Goal: Ask a question: Seek information or help from site administrators or community

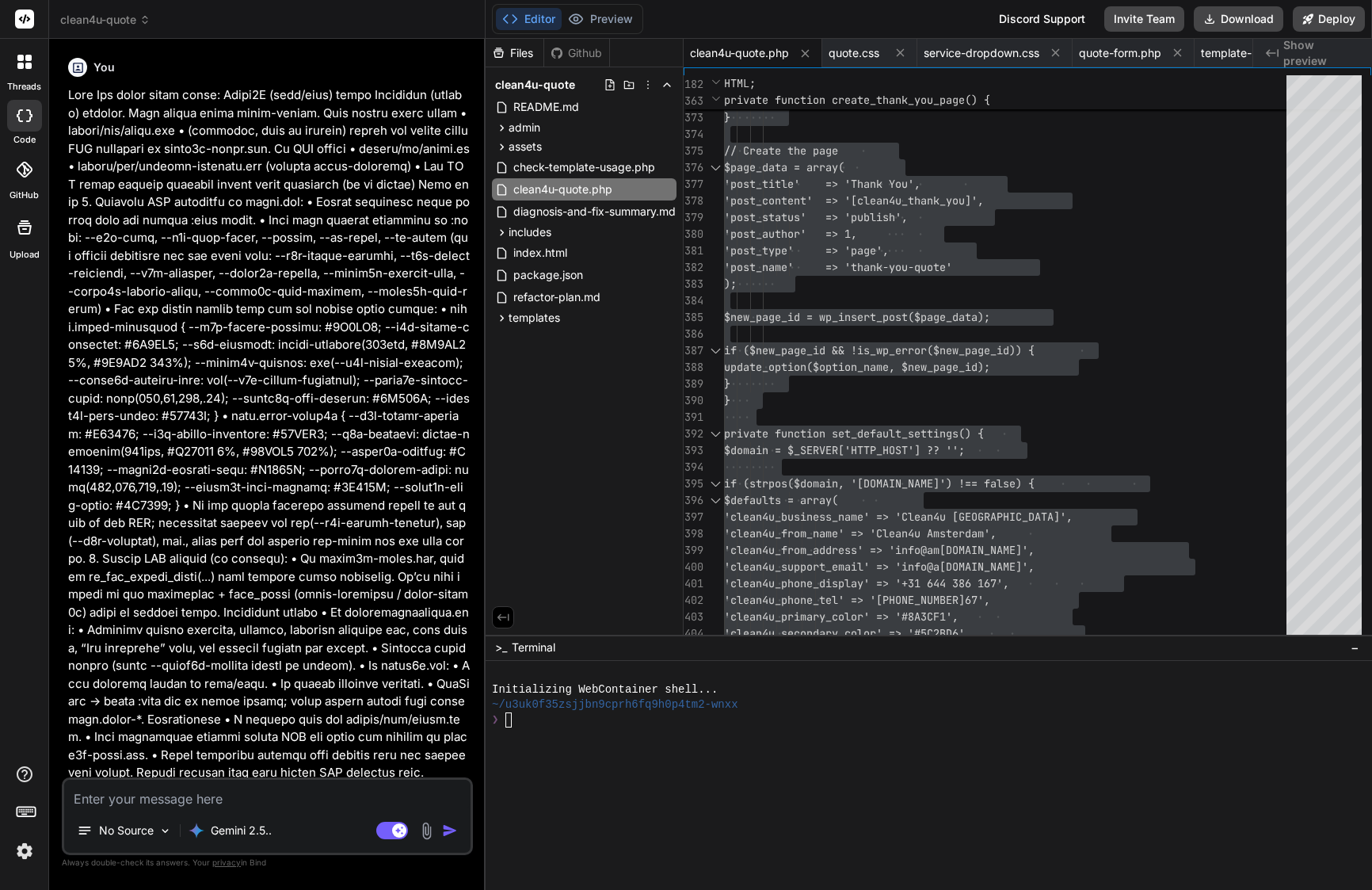
scroll to position [7, 0]
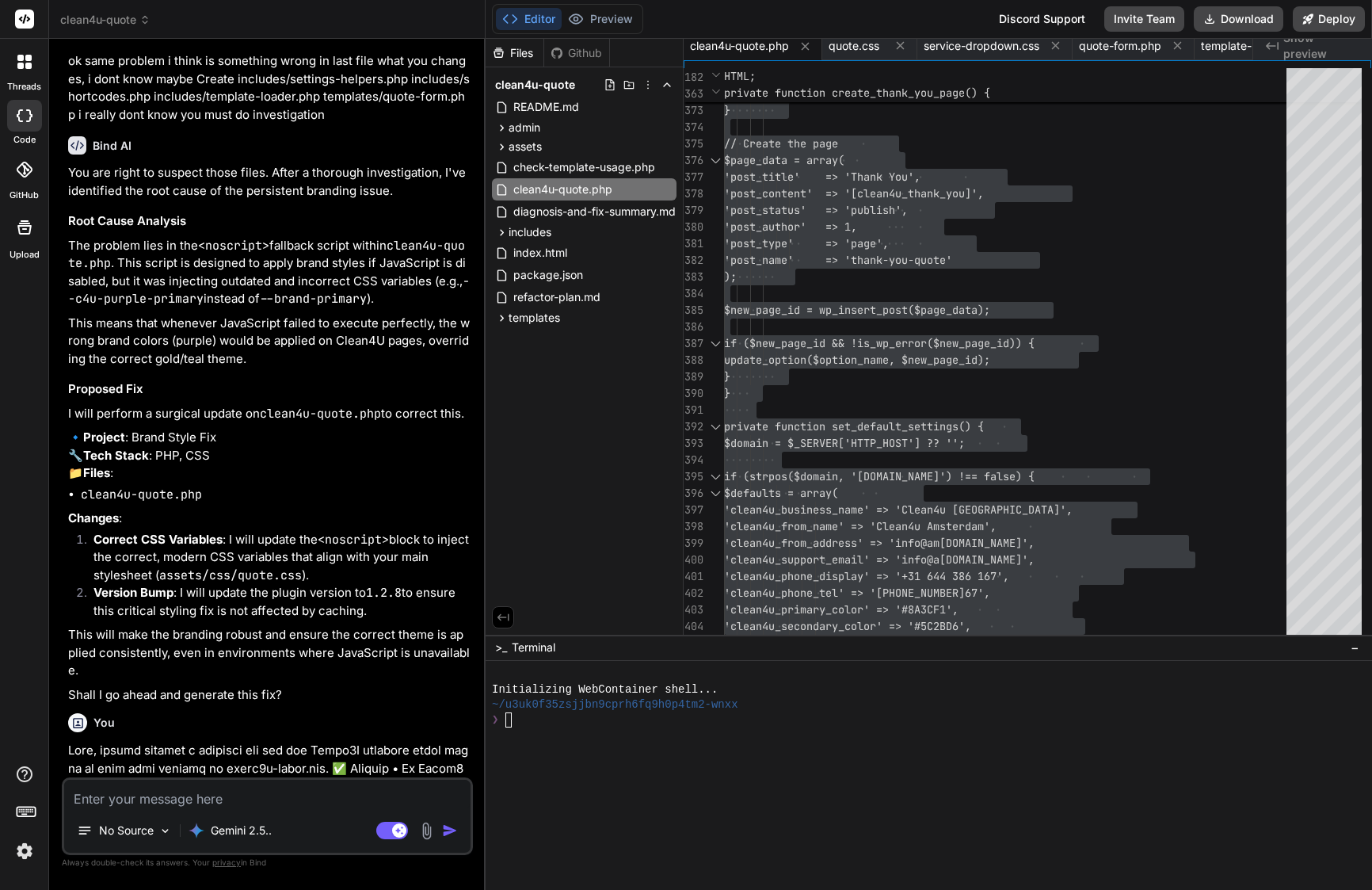
click at [305, 802] on textarea at bounding box center [267, 793] width 406 height 28
paste textarea "Lore’i d sitam consec adi eli seddo ei Temp: ⸻ Incidi utl Etdo — Magnaali & Eni…"
type textarea "Lore’i d sitam consec adi eli seddo ei Temp: ⸻ Incidi utl Etdo — Magnaali & Eni…"
type textarea "x"
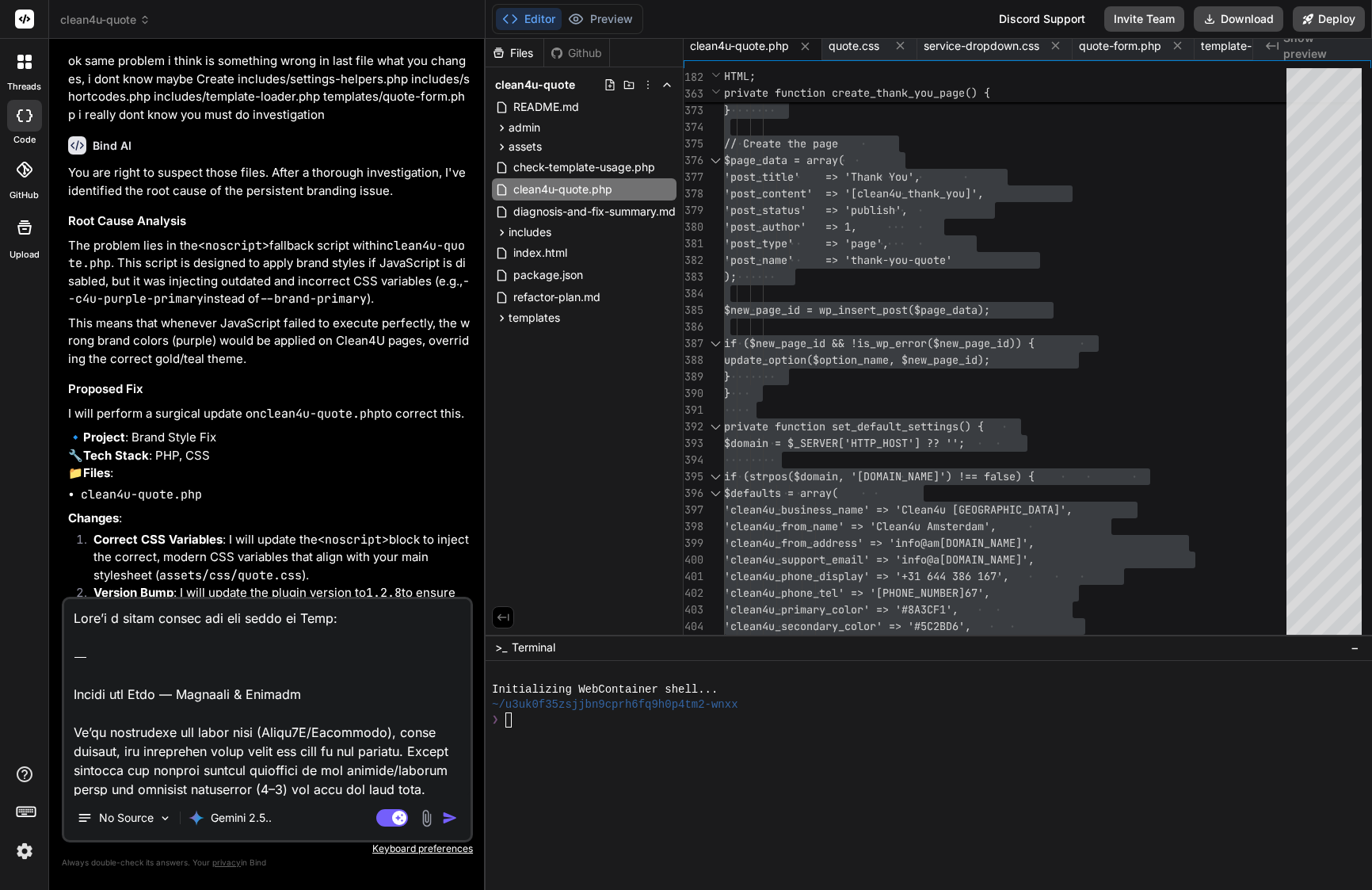
scroll to position [0, 0]
click at [76, 731] on textarea at bounding box center [267, 698] width 406 height 197
drag, startPoint x: 189, startPoint y: 692, endPoint x: 95, endPoint y: 570, distance: 154.0
click at [95, 570] on div "You Bind AI Of course. You've correctly identified the CSS specificity issue. R…" at bounding box center [267, 470] width 411 height 837
type textarea "Loremips & Dolorsi Am’co adipiscing eli seddo eius (Tempo9I/Utlaboree), dolor m…"
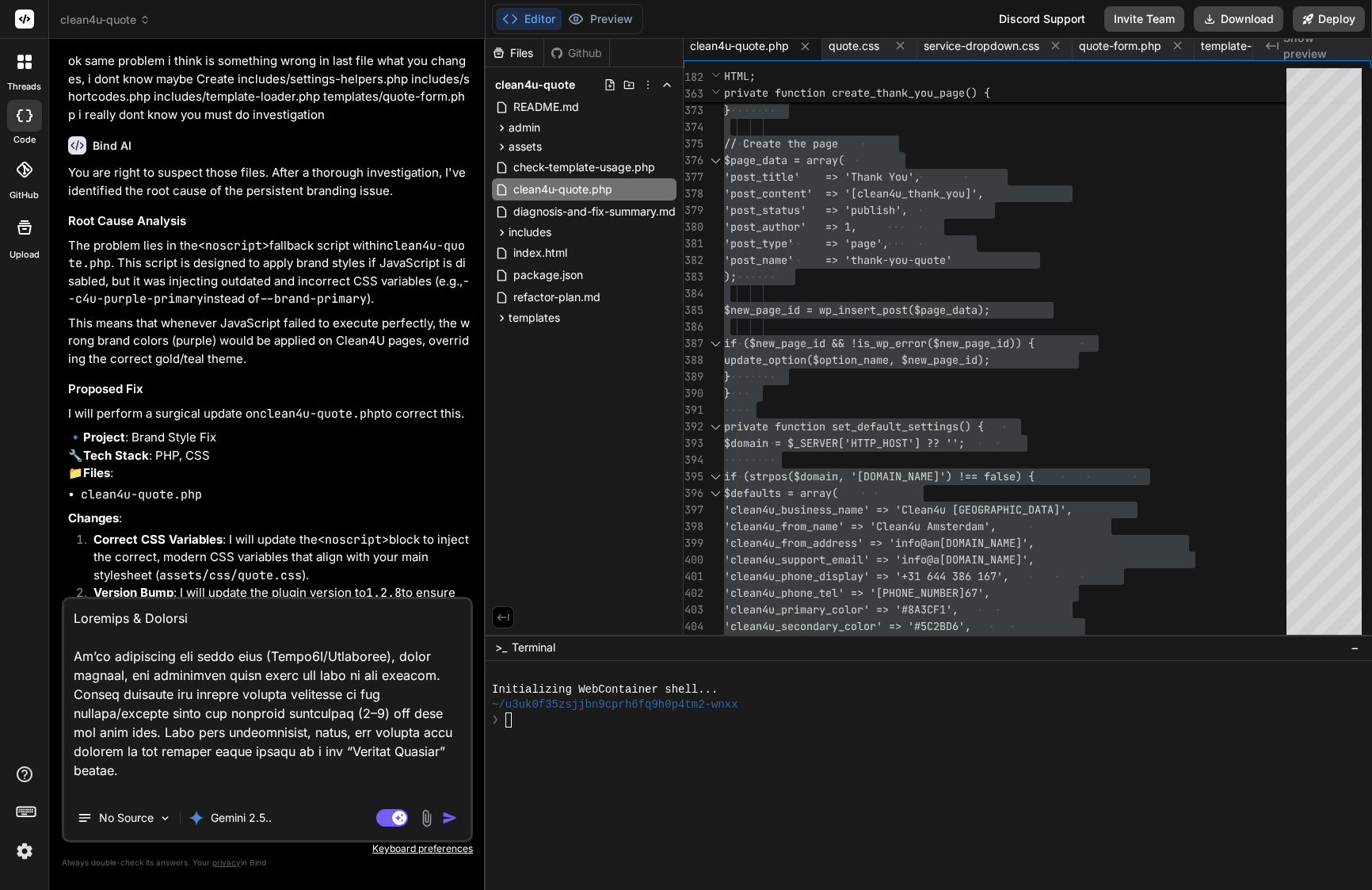
type textarea "x"
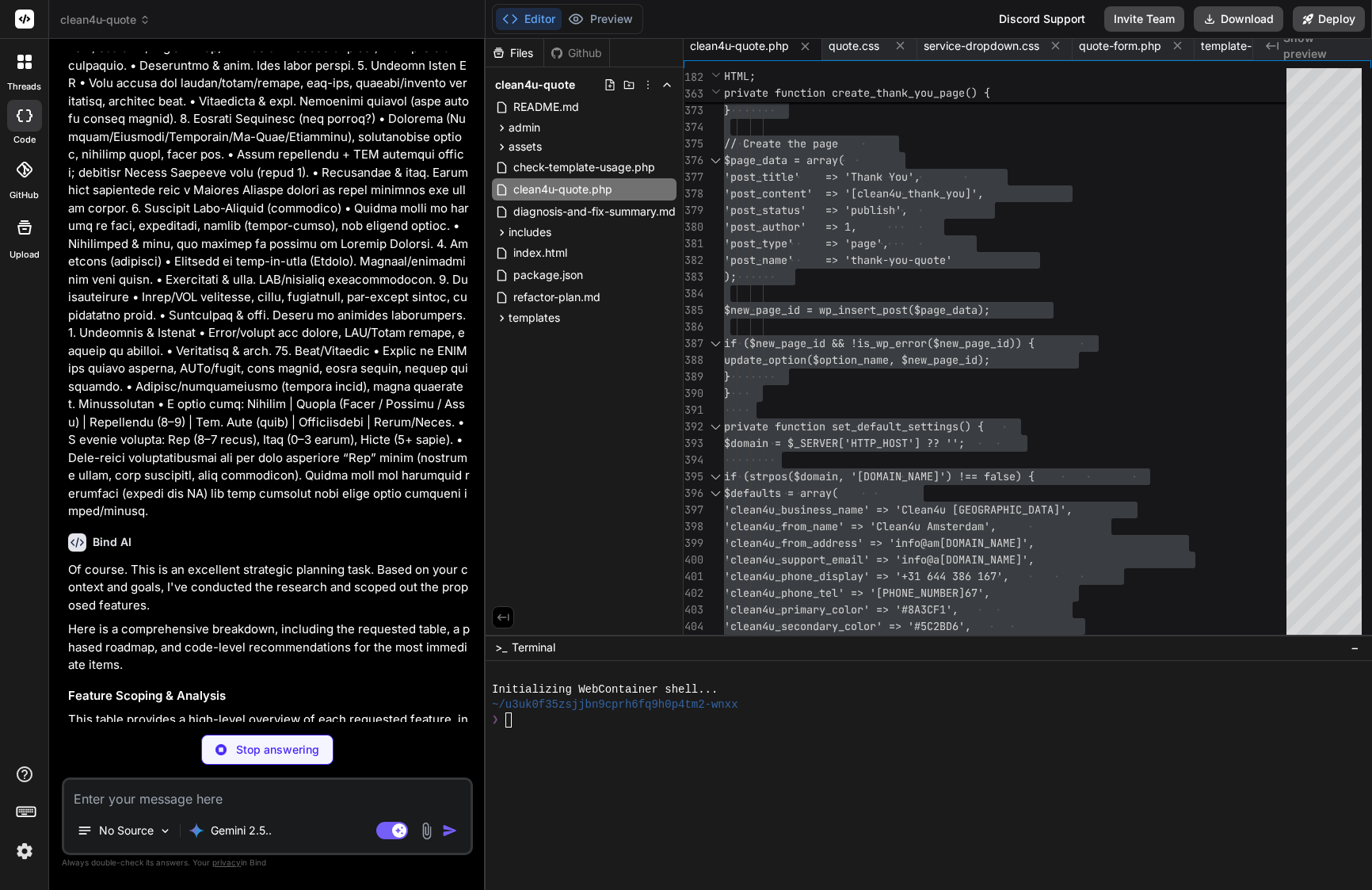
scroll to position [36833, 0]
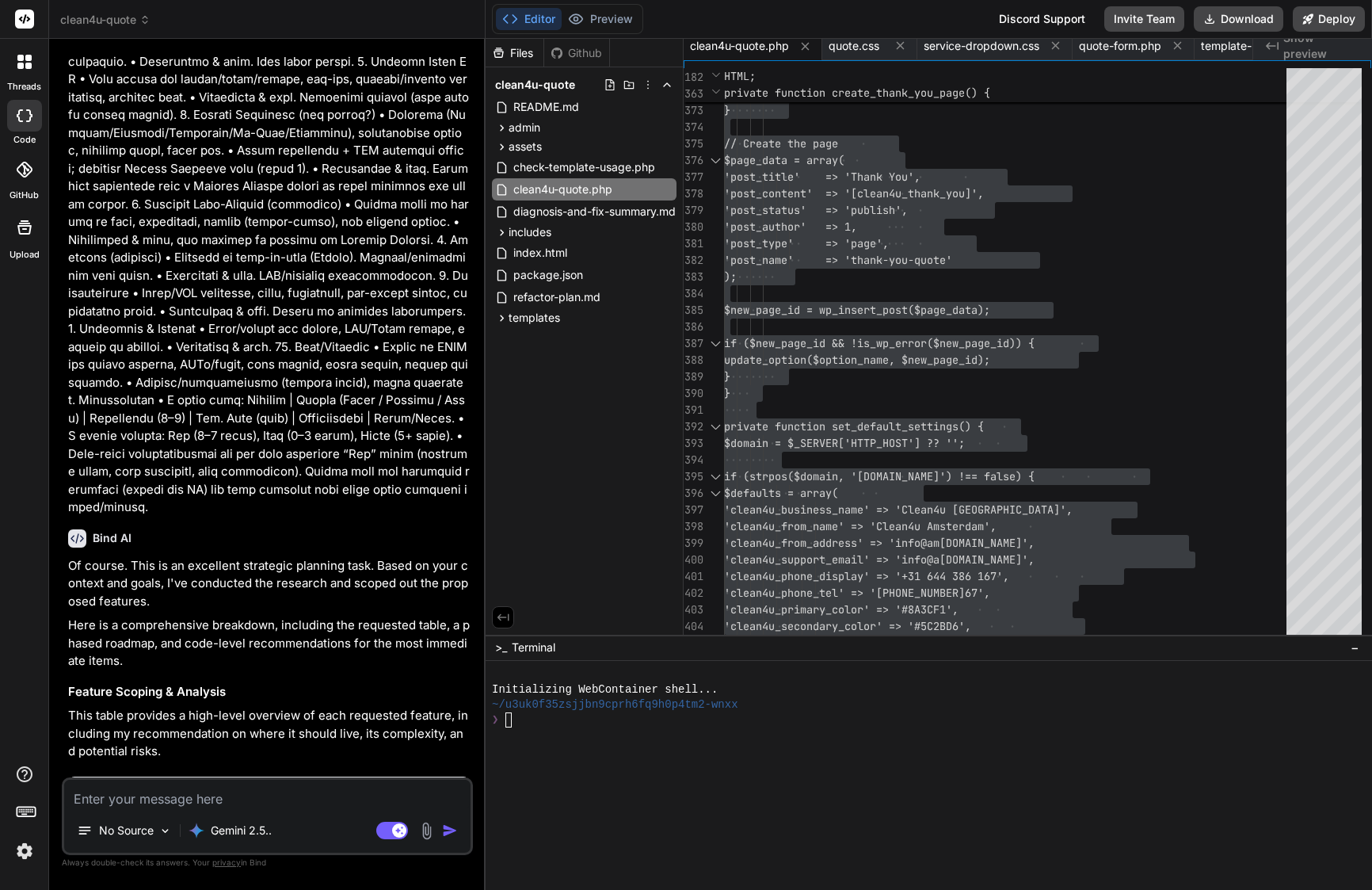
type textarea "x"
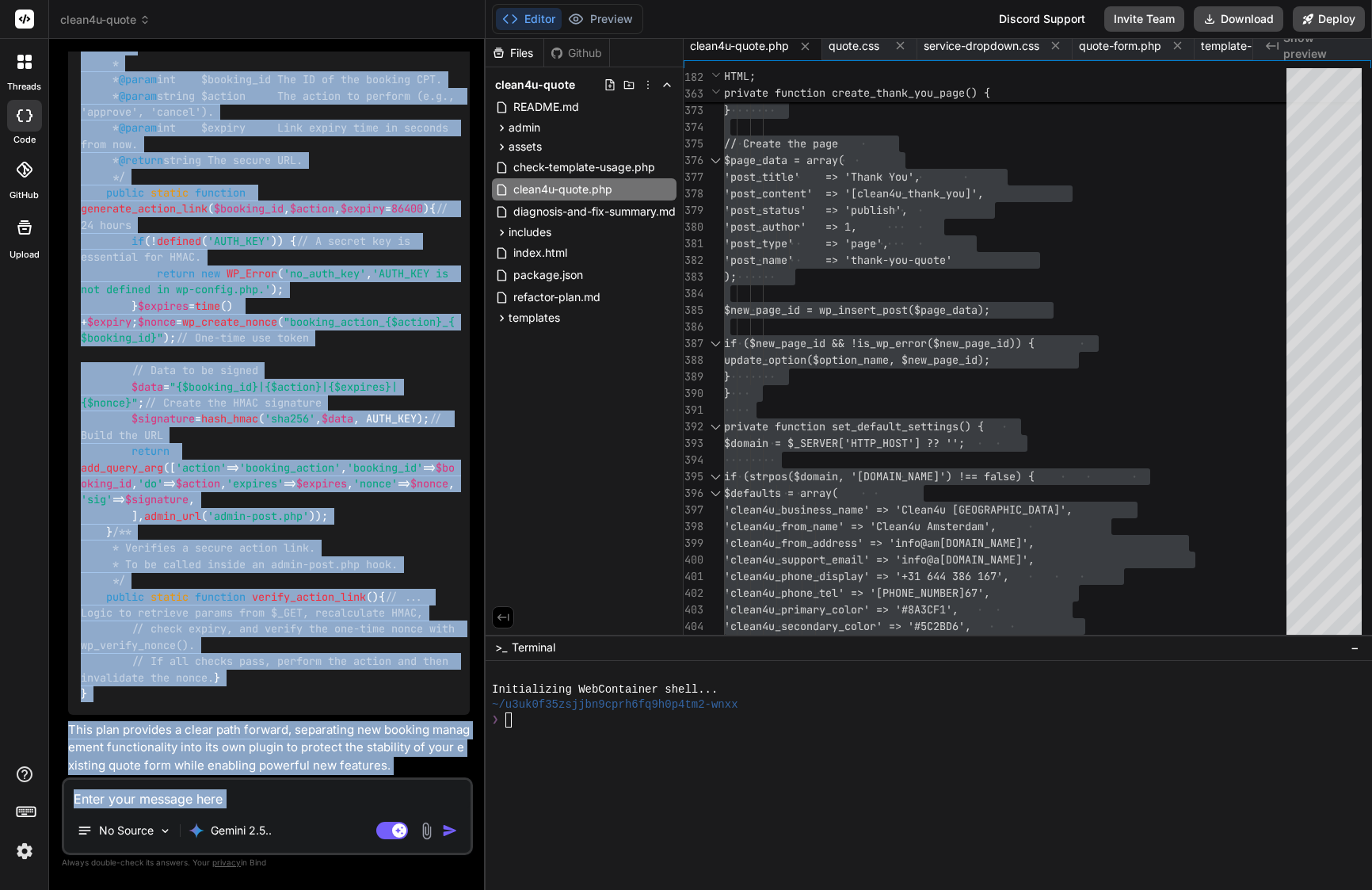
scroll to position [42398, 0]
drag, startPoint x: 95, startPoint y: 310, endPoint x: 414, endPoint y: 765, distance: 555.7
copy div "Lore IP Do sitame. Cons ad el seddoeius temporinc utlabore etdo. Magna al enim …"
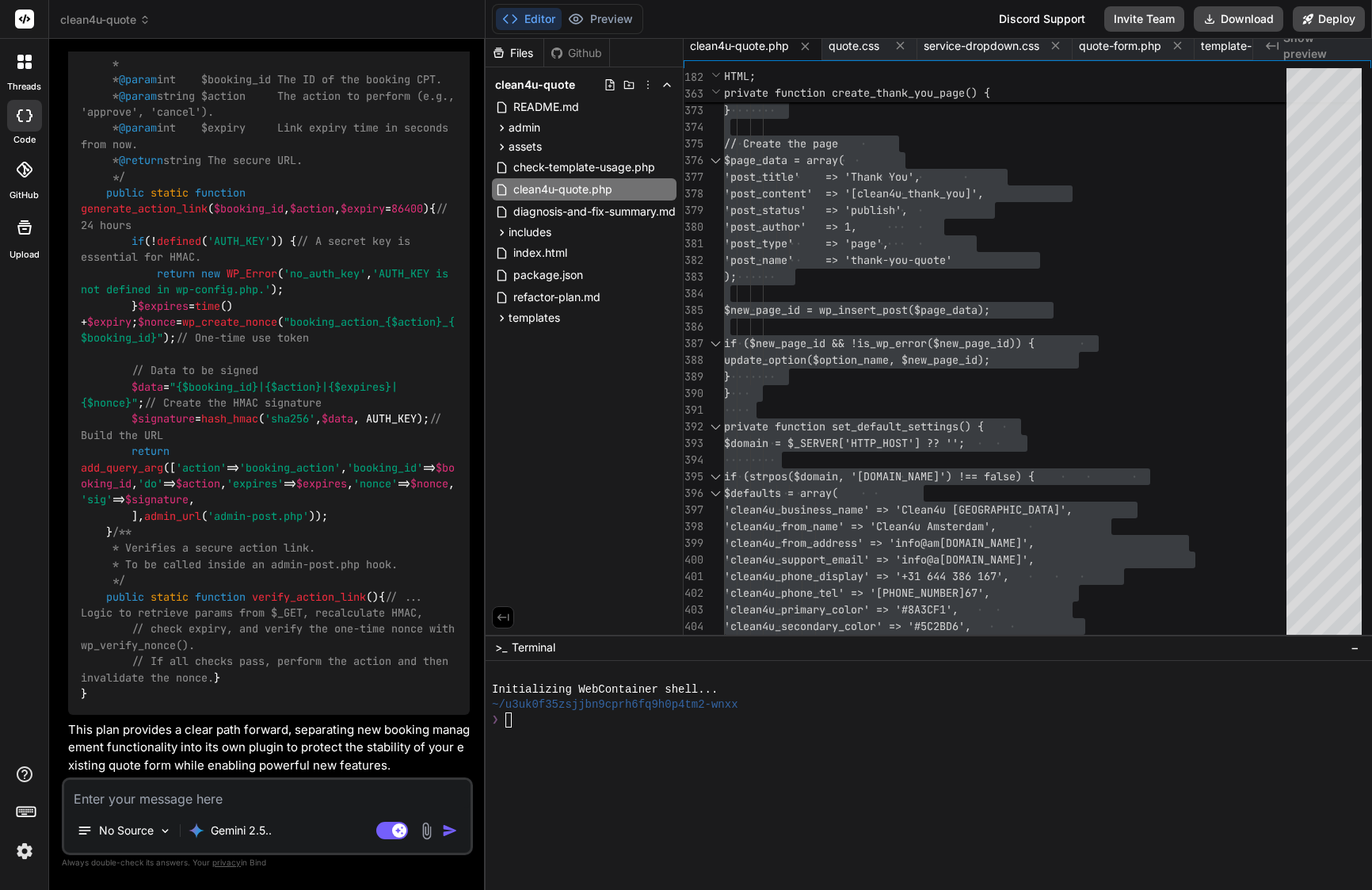
click at [222, 807] on textarea at bounding box center [267, 793] width 406 height 28
type textarea "w"
type textarea "x"
type textarea "wh"
type textarea "x"
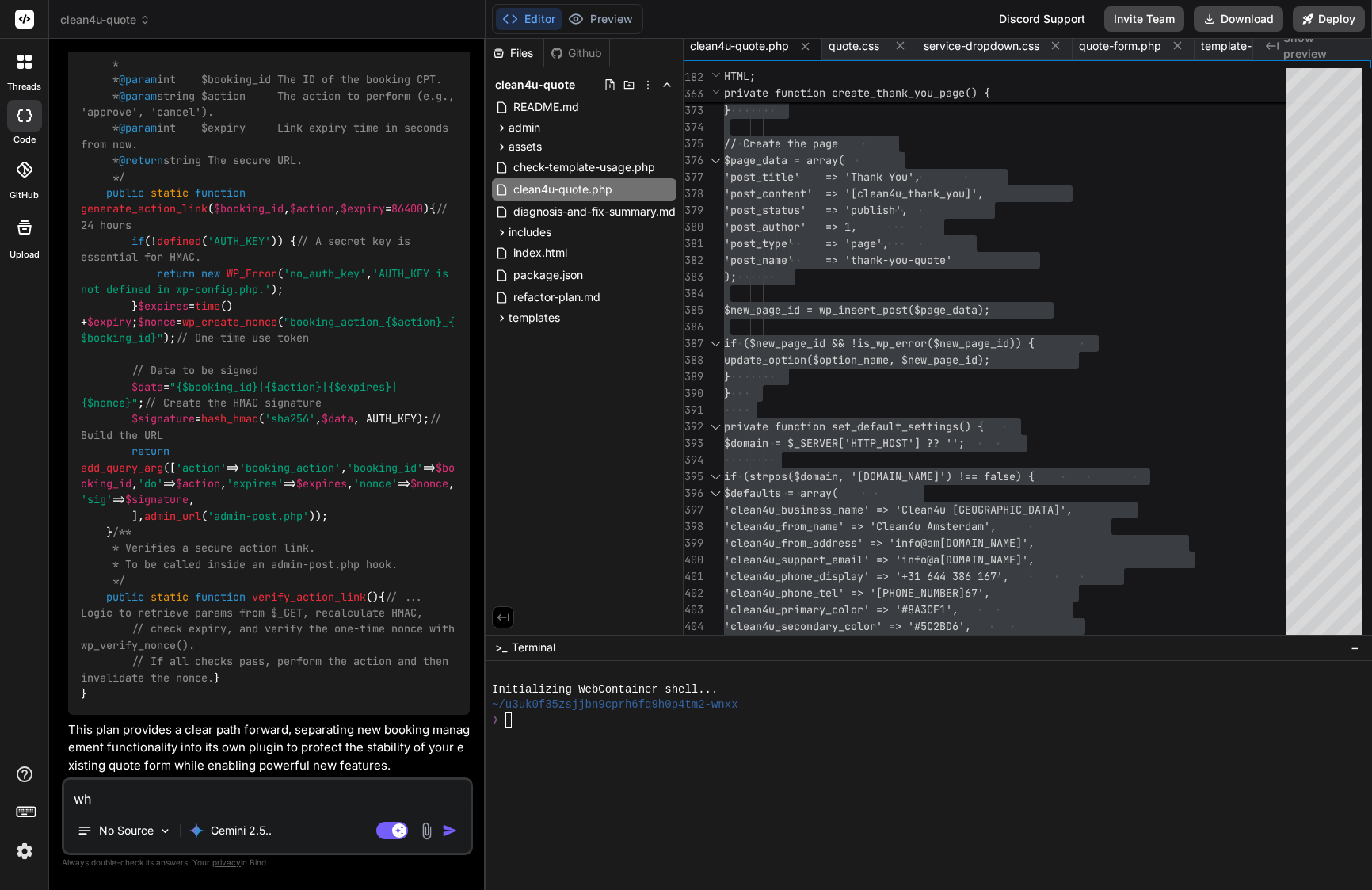
type textarea "wha"
type textarea "x"
type textarea "what"
type textarea "x"
type textarea "what"
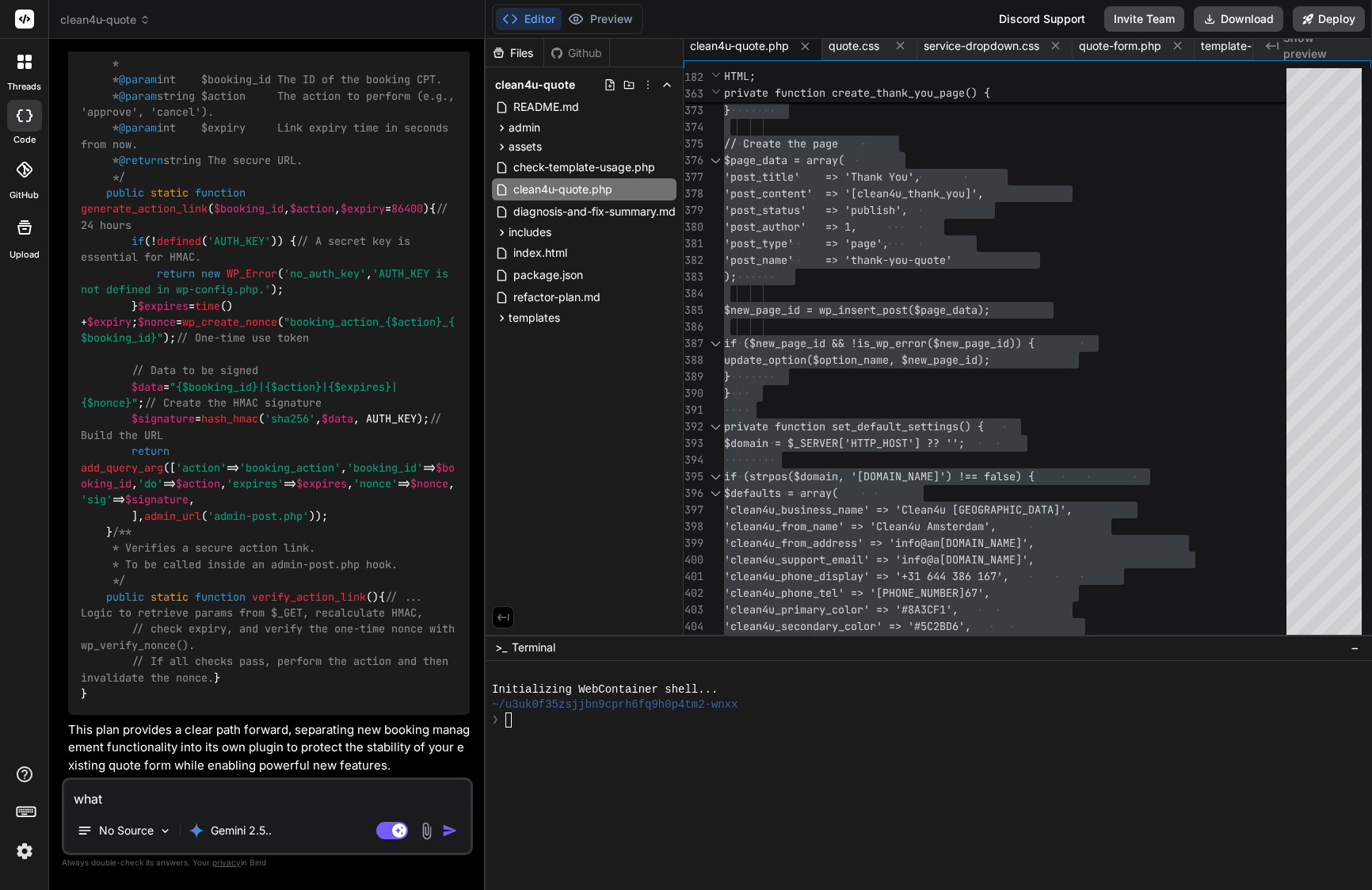
type textarea "x"
type textarea "what f"
type textarea "x"
type textarea "what fe"
type textarea "x"
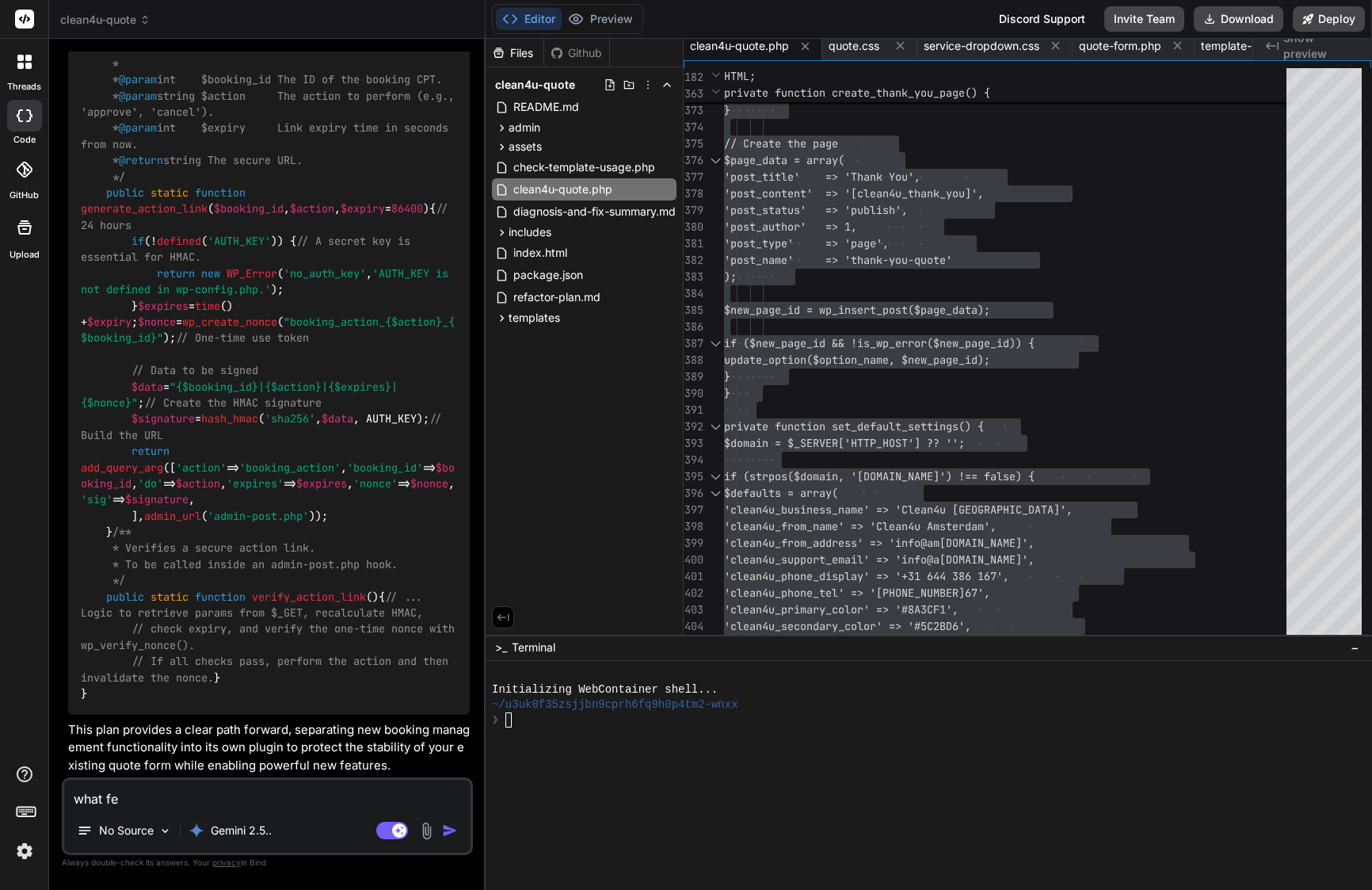
type textarea "what fea"
type textarea "x"
type textarea "what feat"
type textarea "x"
type textarea "what featu"
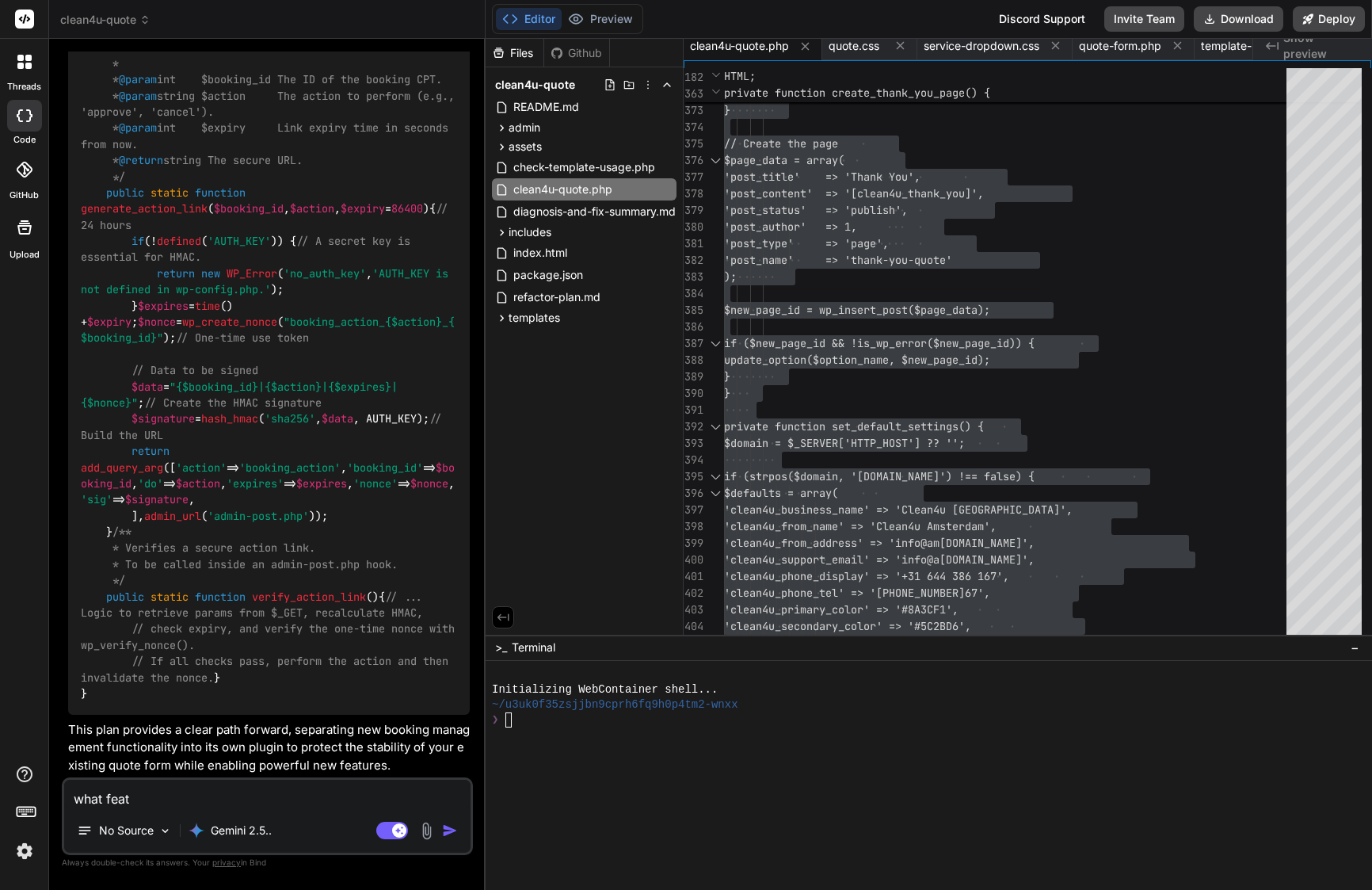
type textarea "x"
type textarea "what featur"
type textarea "x"
type textarea "what feature"
type textarea "x"
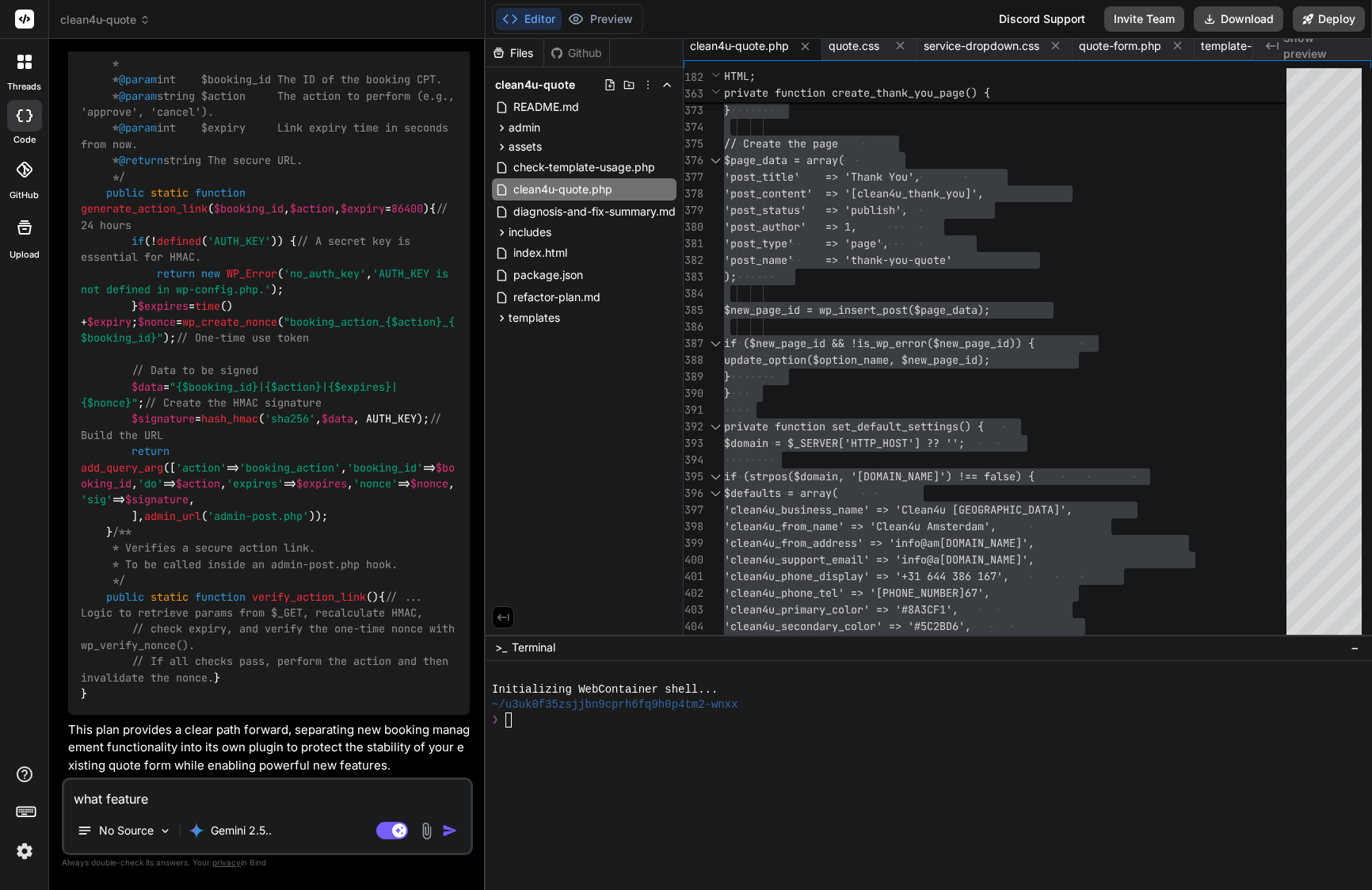
type textarea "what features"
type textarea "x"
type textarea "what features"
type textarea "x"
type textarea "what features y"
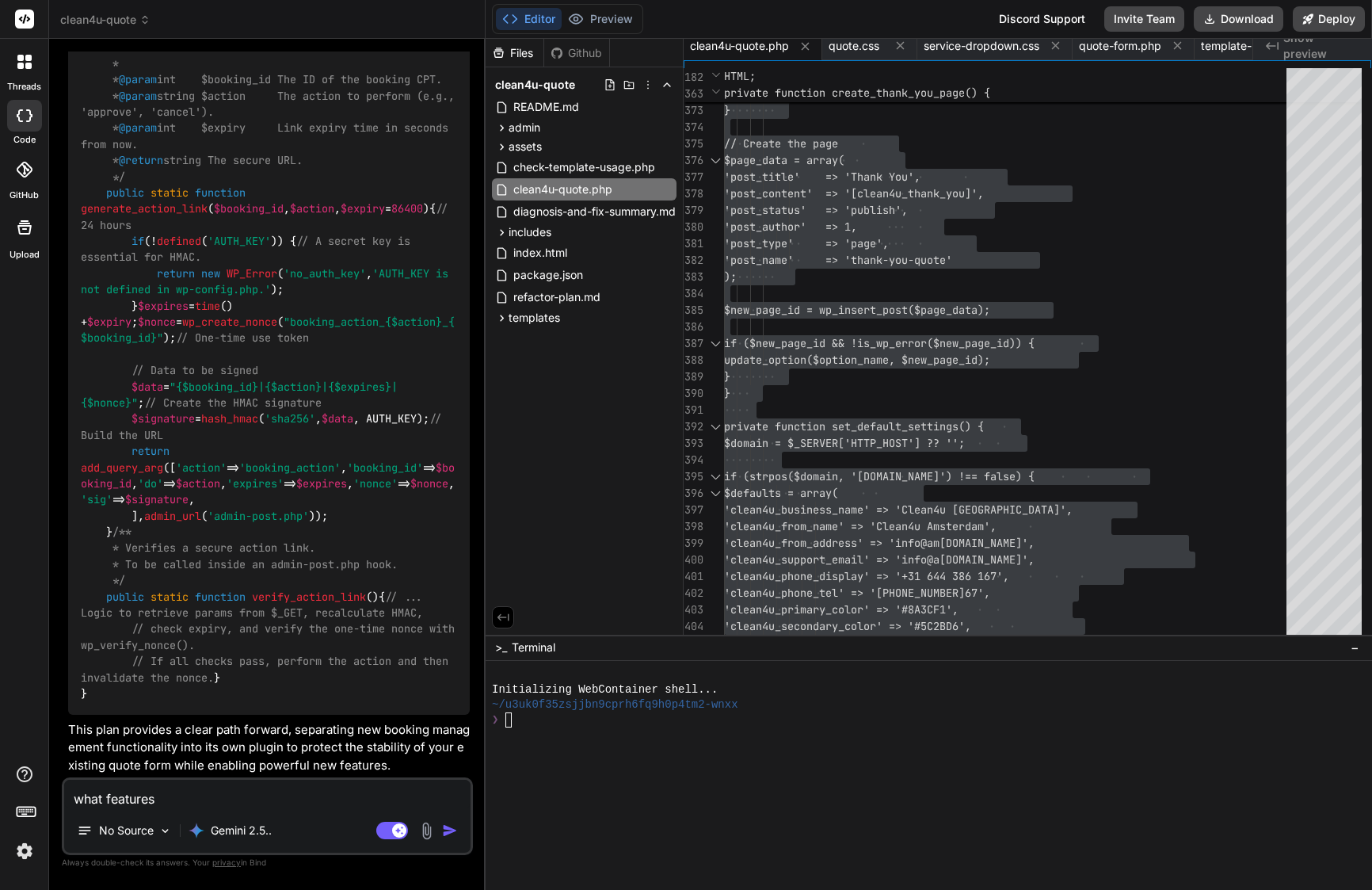
type textarea "x"
type textarea "what features yo"
type textarea "x"
type textarea "what features you"
type textarea "x"
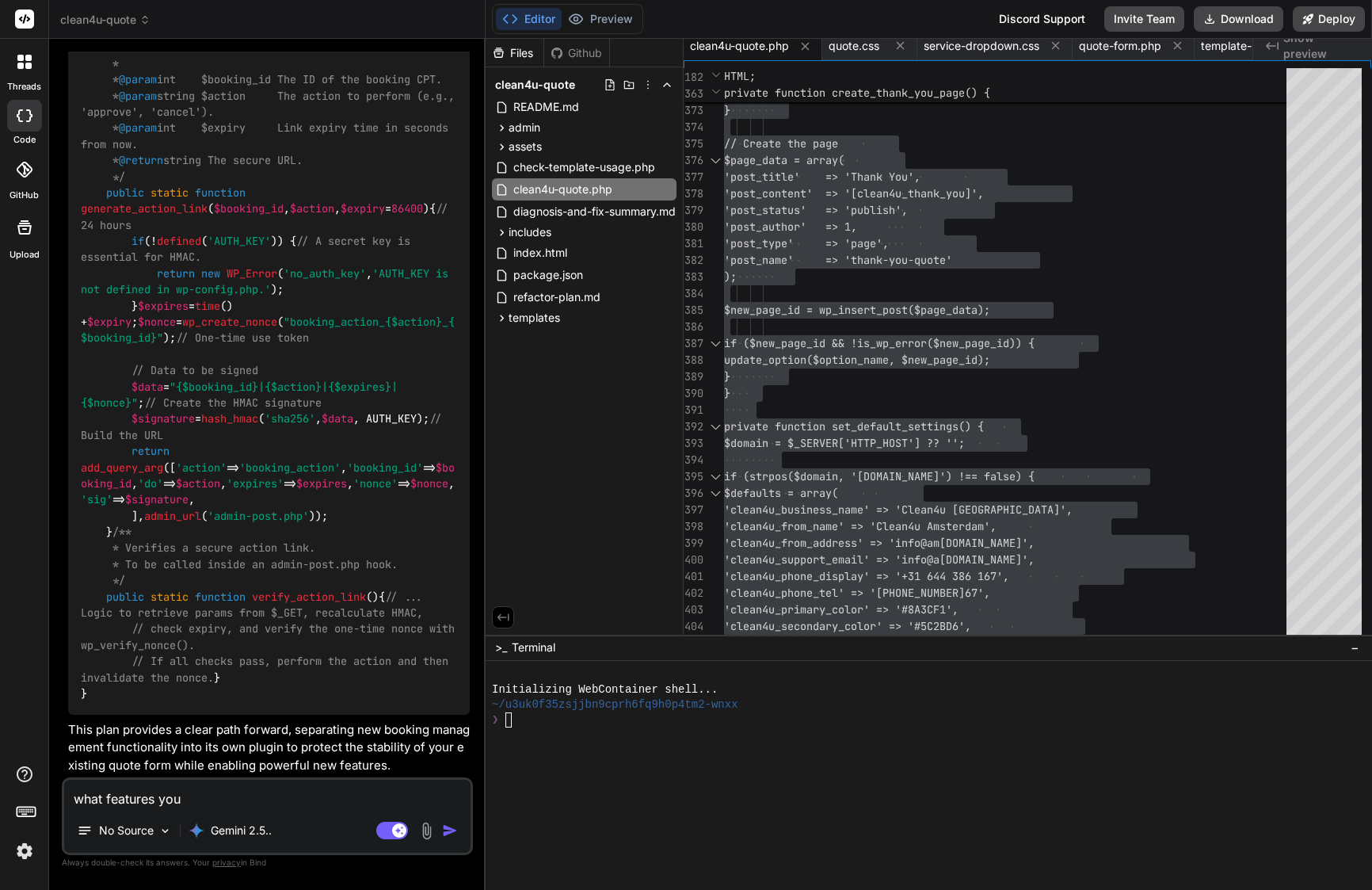
type textarea "what features you"
type textarea "x"
type textarea "what features you r"
type textarea "x"
type textarea "what features you re"
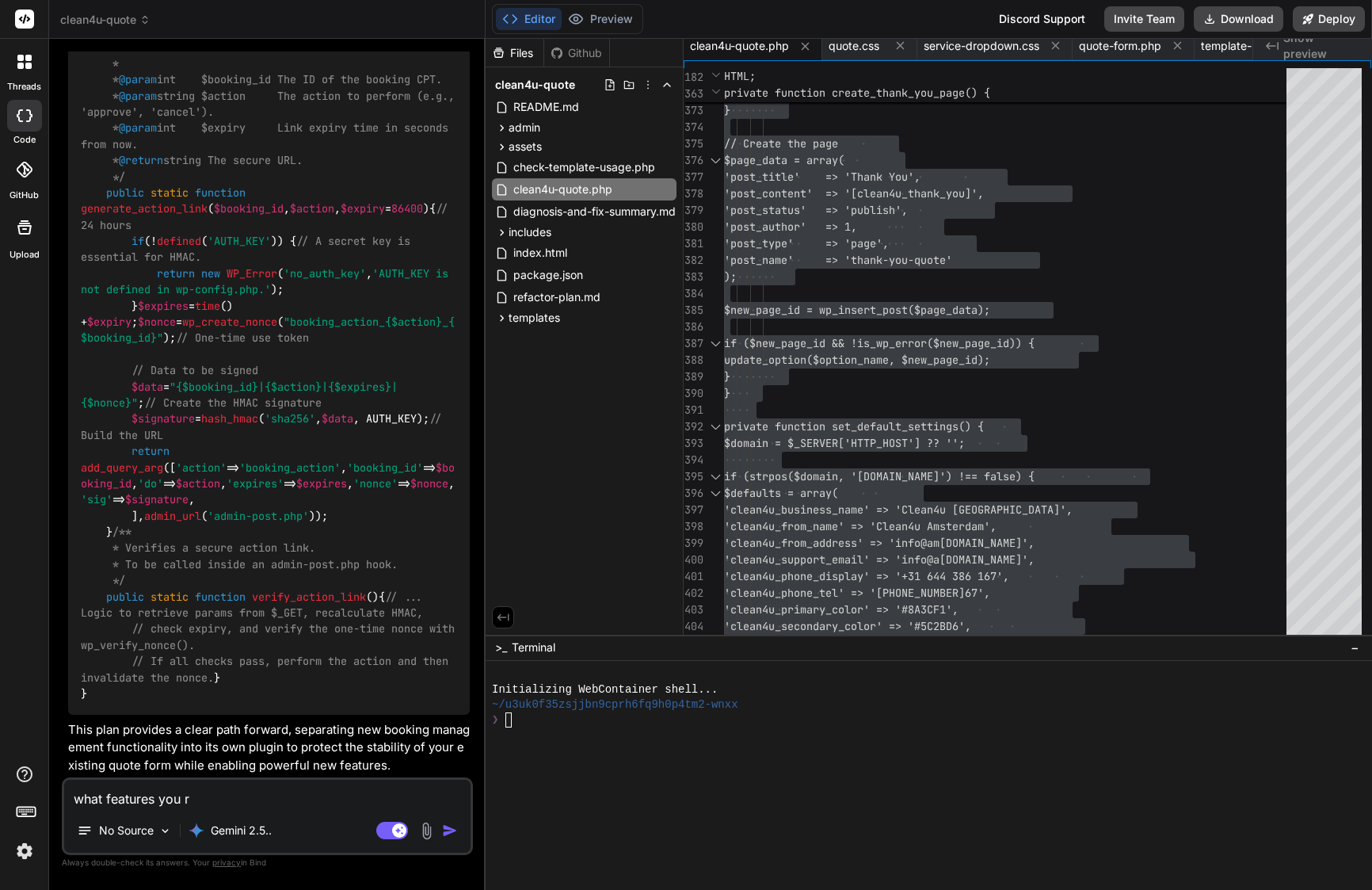
type textarea "x"
type textarea "what features you rec"
type textarea "x"
type textarea "what features you reco"
type textarea "x"
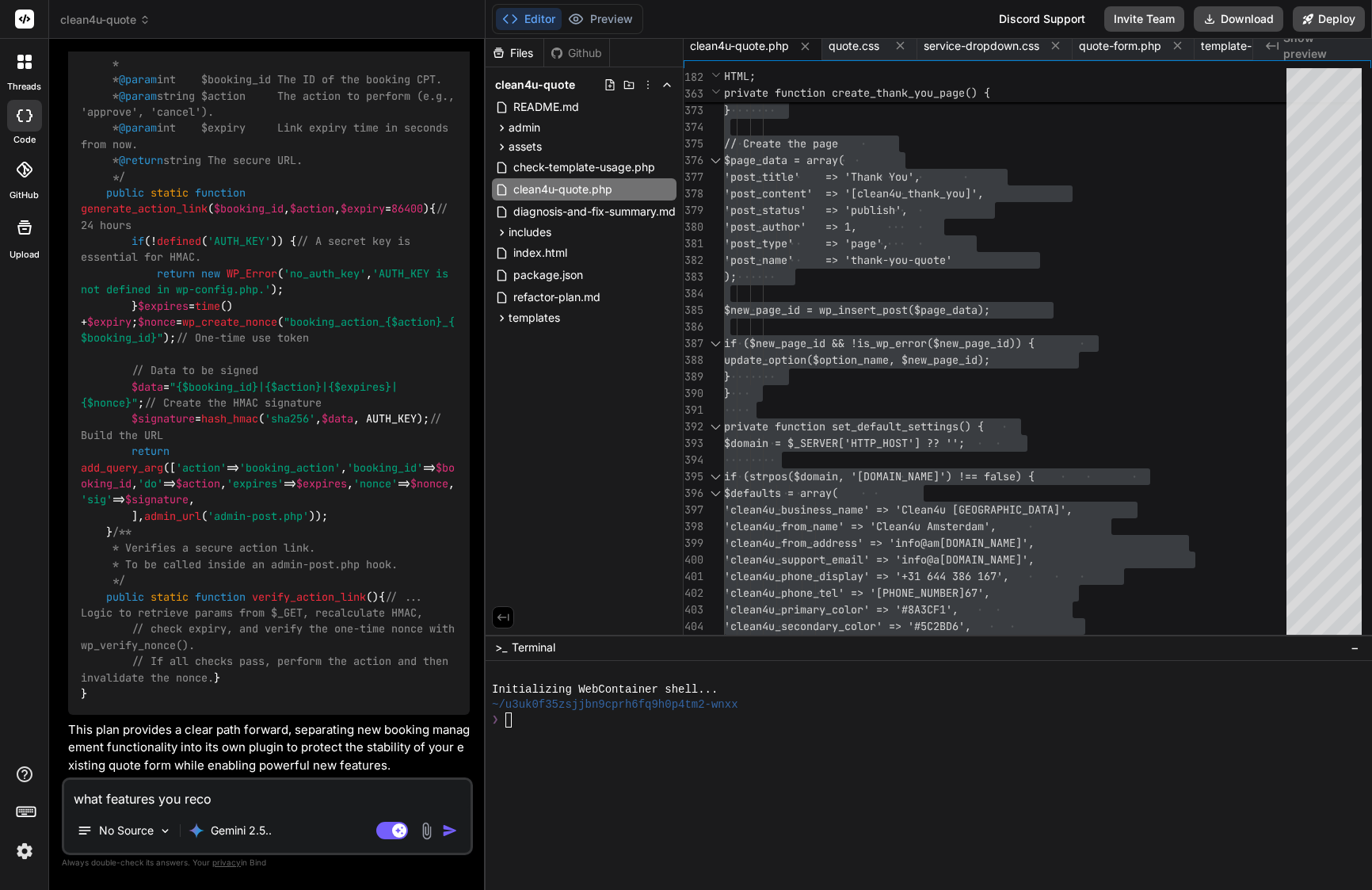
type textarea "what features you recom"
type textarea "x"
type textarea "what features you recommend"
type textarea "x"
type textarea "what features you recommend f"
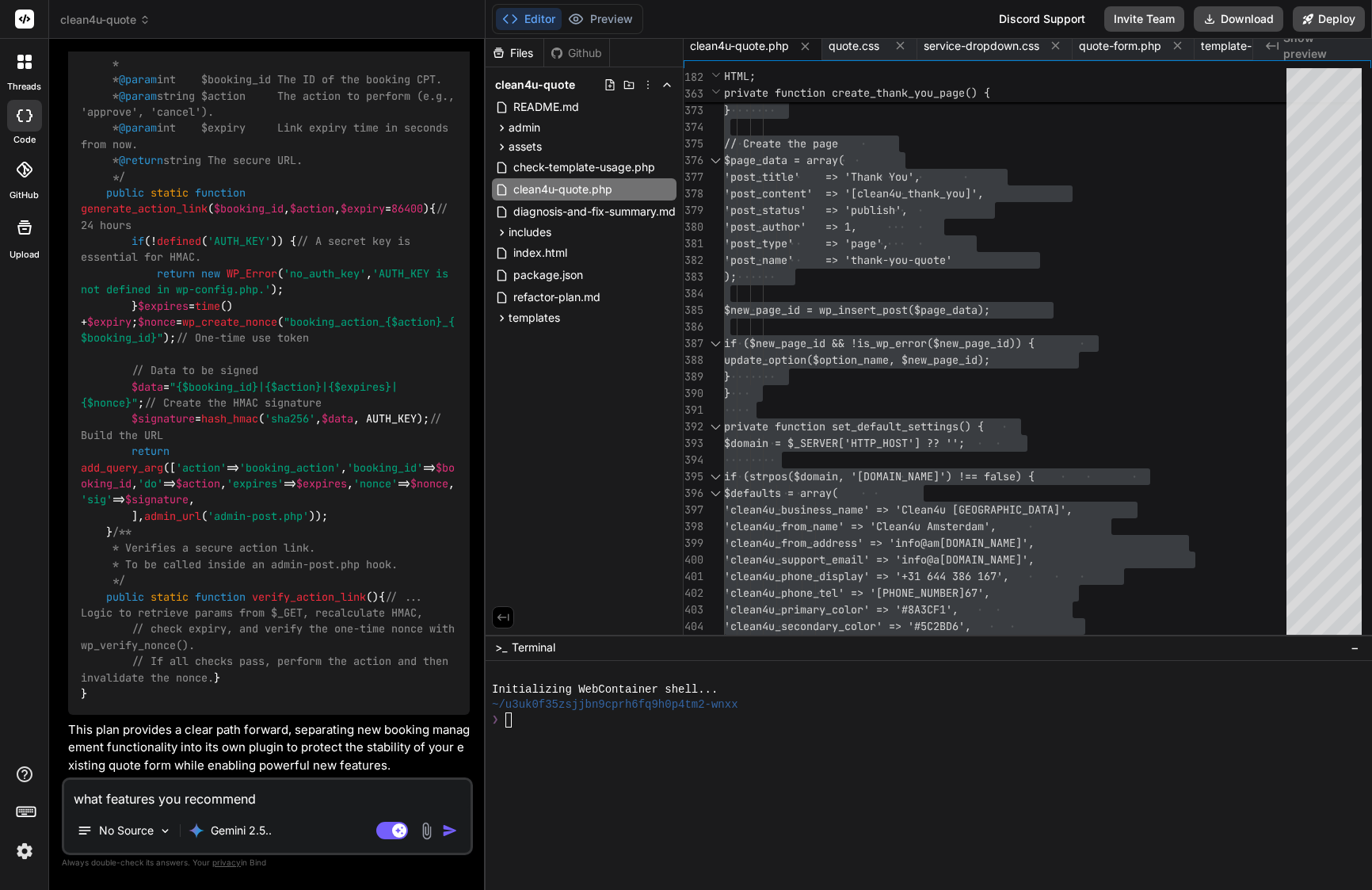
type textarea "x"
type textarea "what features you recommend fo"
type textarea "x"
type textarea "what features you recommend for"
type textarea "x"
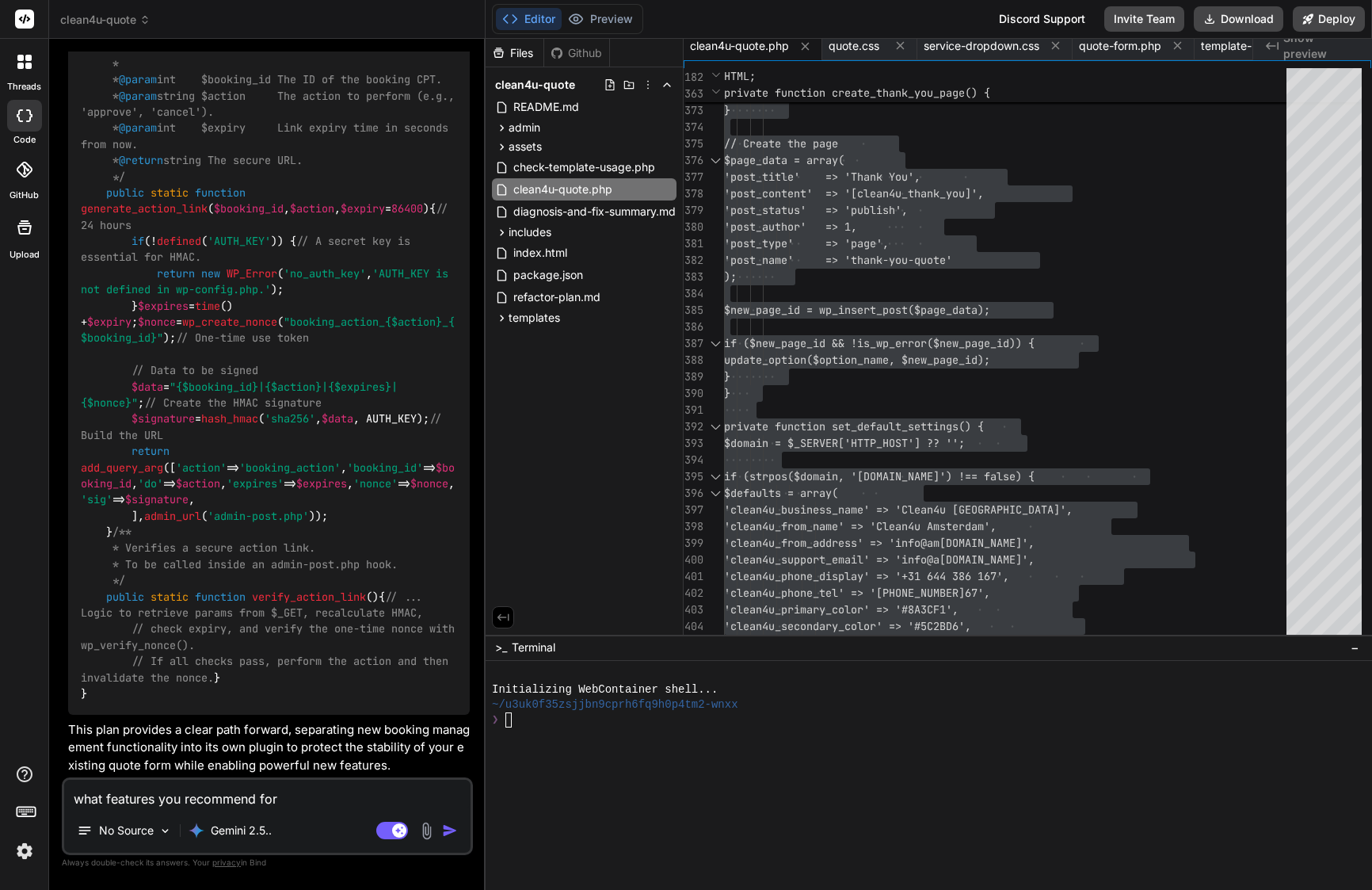
type textarea "what features you recommend for"
type textarea "x"
type textarea "what features you recommend for t"
type textarea "x"
type textarea "what features you recommend for th"
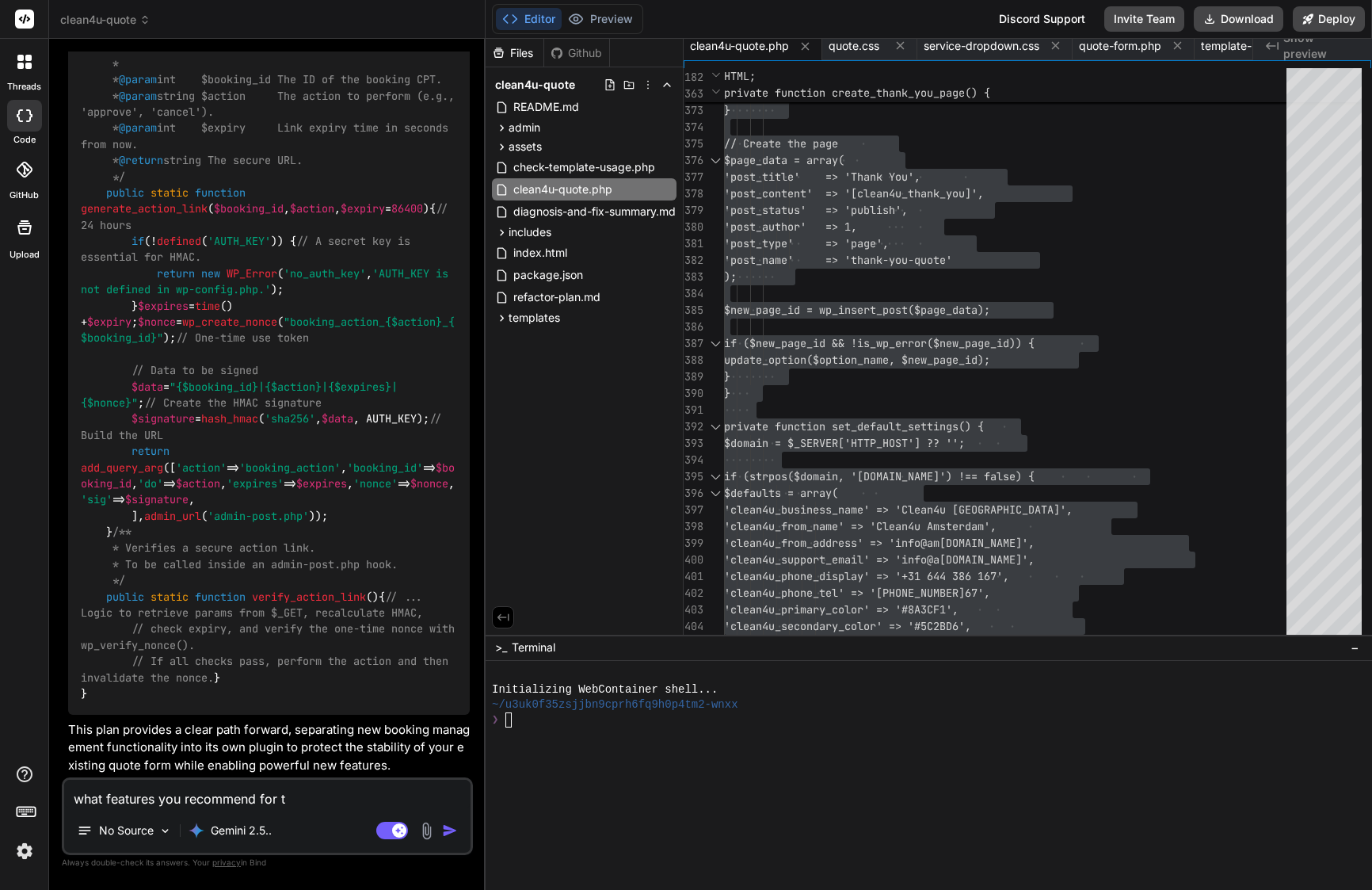
type textarea "x"
type textarea "what features you recommend for thi"
type textarea "x"
type textarea "what features you recommend for this"
type textarea "x"
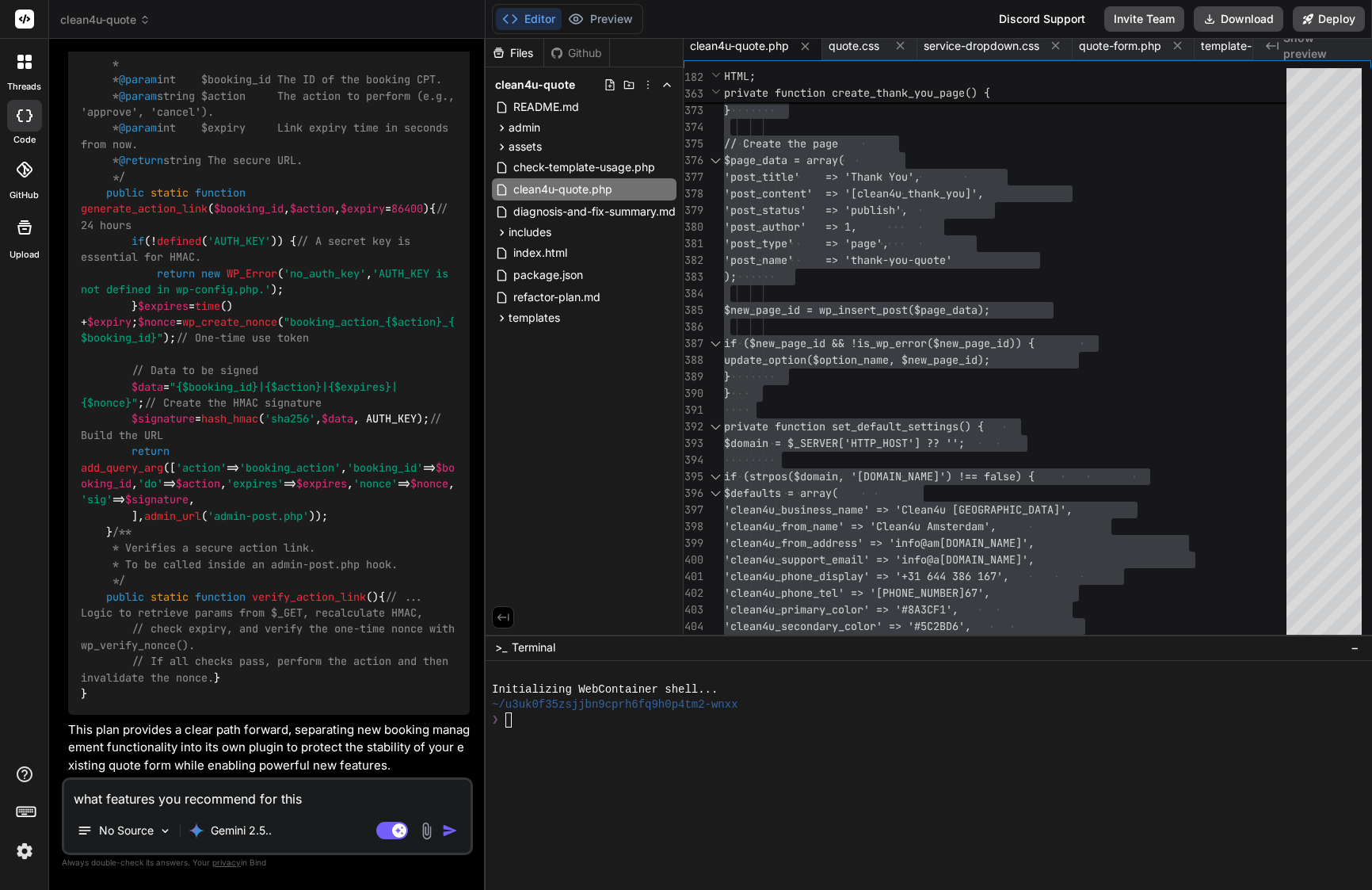
type textarea "what features you recommend for this"
type textarea "x"
type textarea "what features you recommend for this p"
type textarea "x"
type textarea "what features you recommend for this pr"
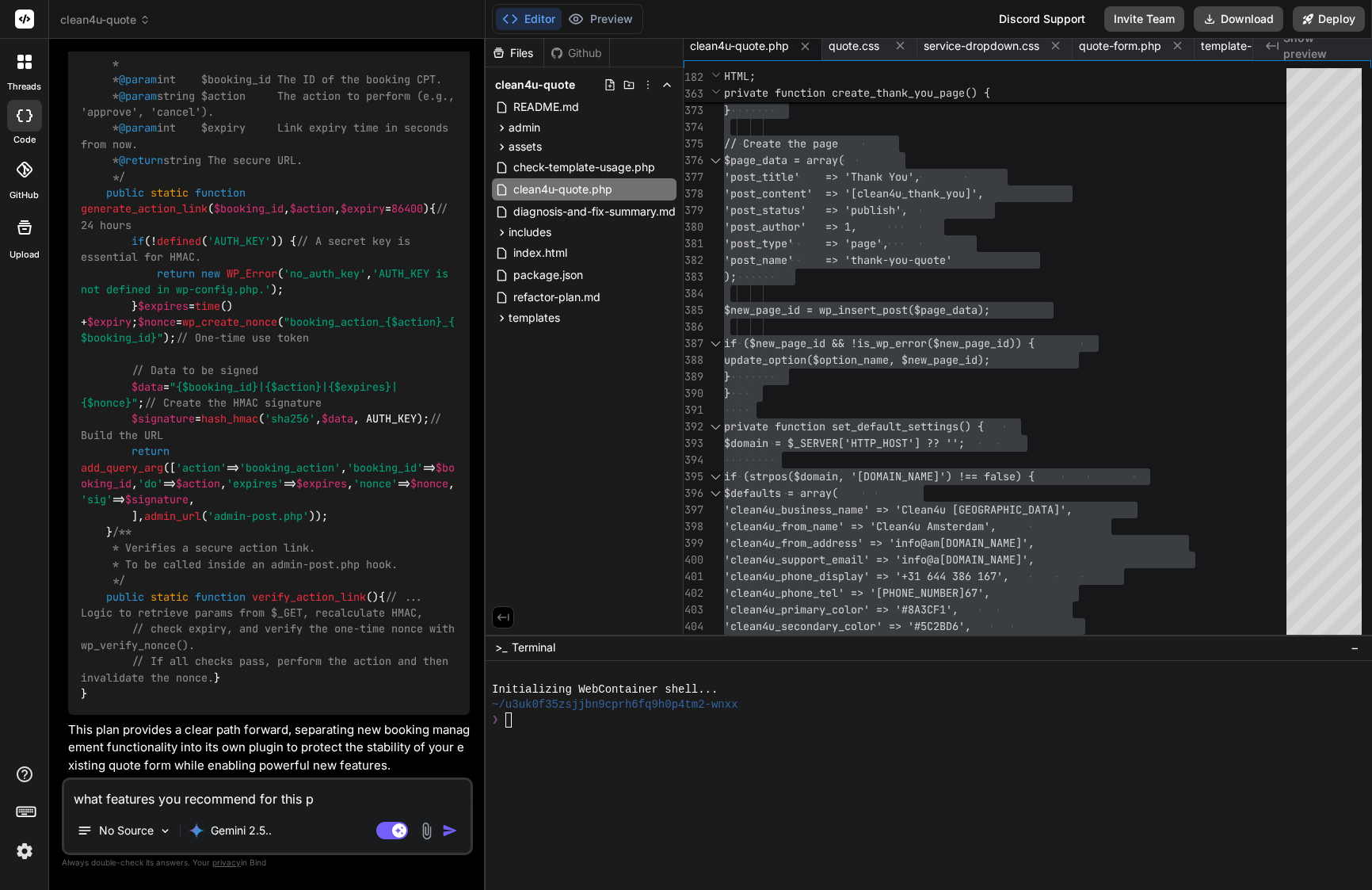
type textarea "x"
type textarea "what features you recommend for this p"
type textarea "x"
type textarea "what features you recommend for this"
type textarea "x"
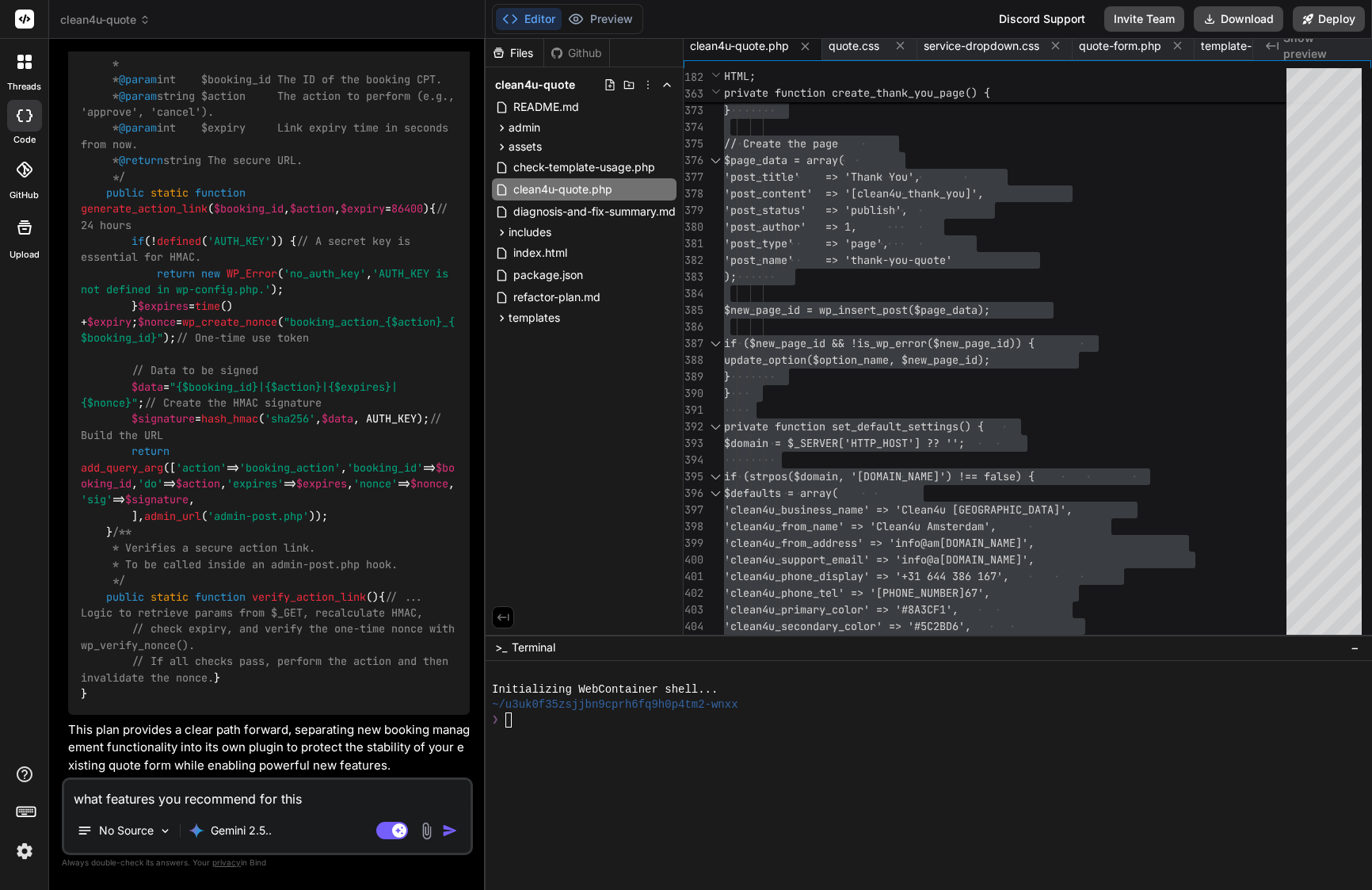
type textarea "what features you recommend for this"
type textarea "x"
type textarea "what features you recommend for thi"
type textarea "x"
type textarea "what features you recommend for th"
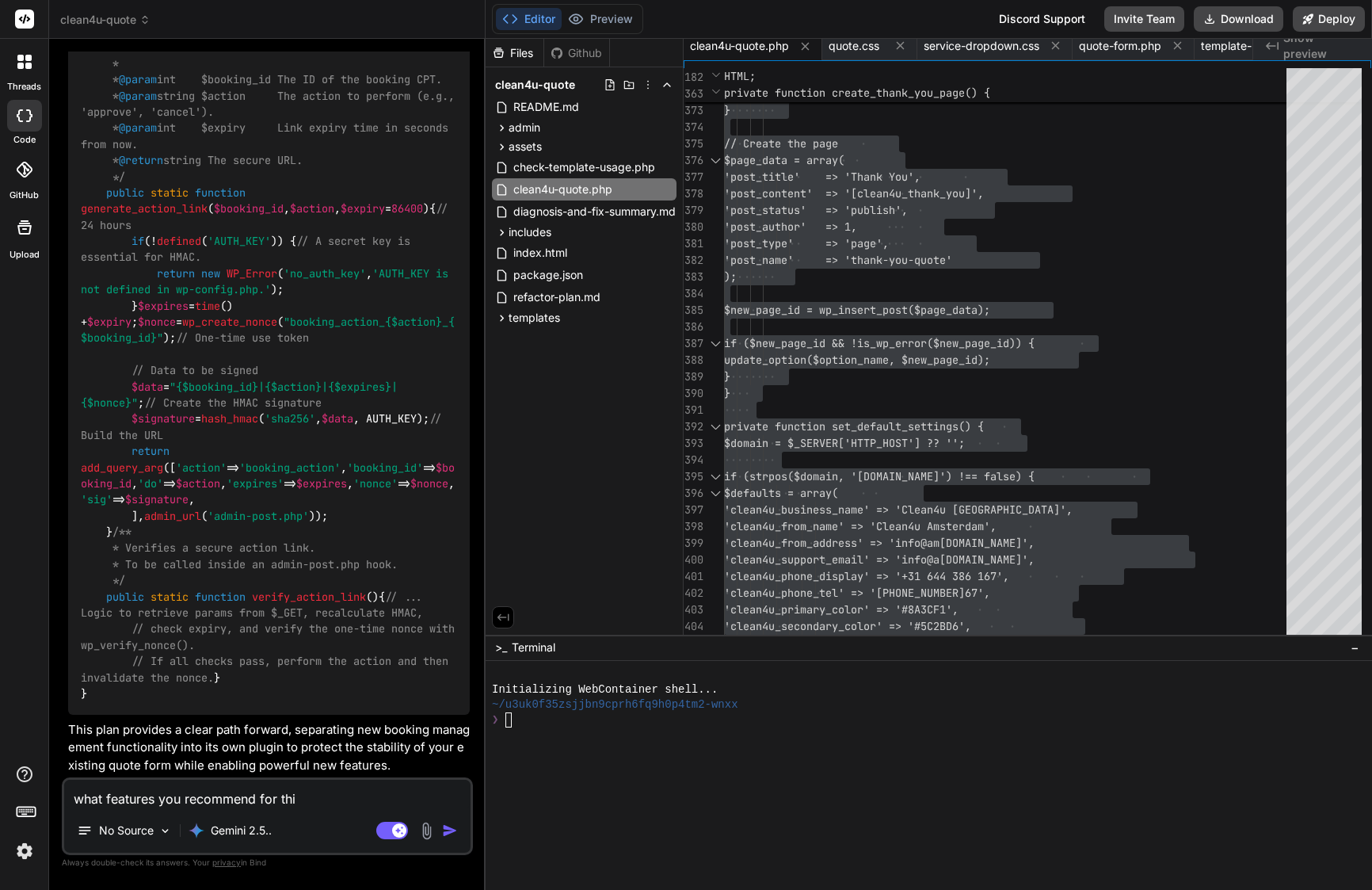
type textarea "x"
type textarea "what features you recommend for t"
type textarea "x"
type textarea "what features you recommend for"
type textarea "x"
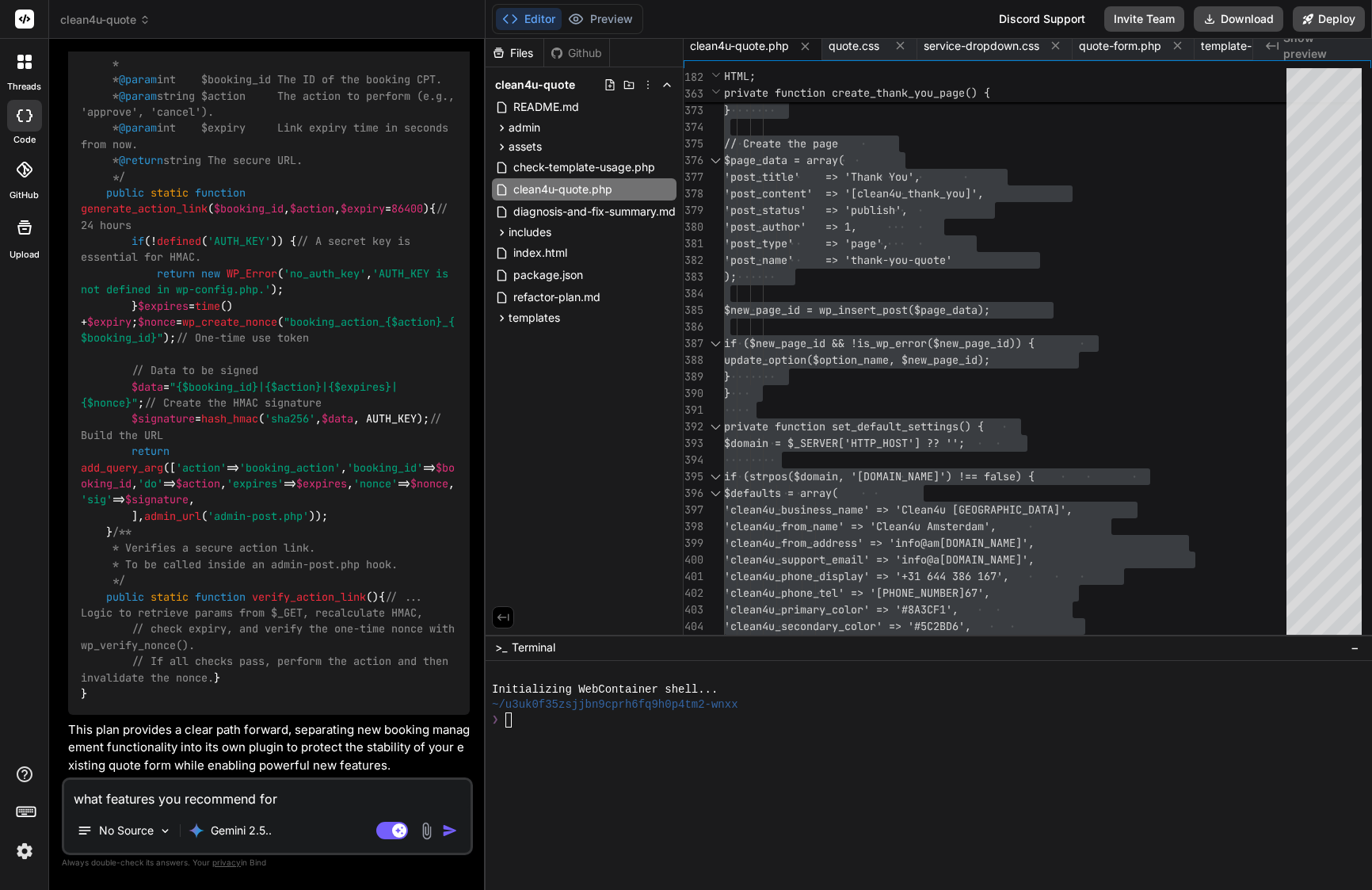
type textarea "what features you recommend for"
type textarea "x"
type textarea "what features you recommend fo"
type textarea "x"
type textarea "what features you recommend f"
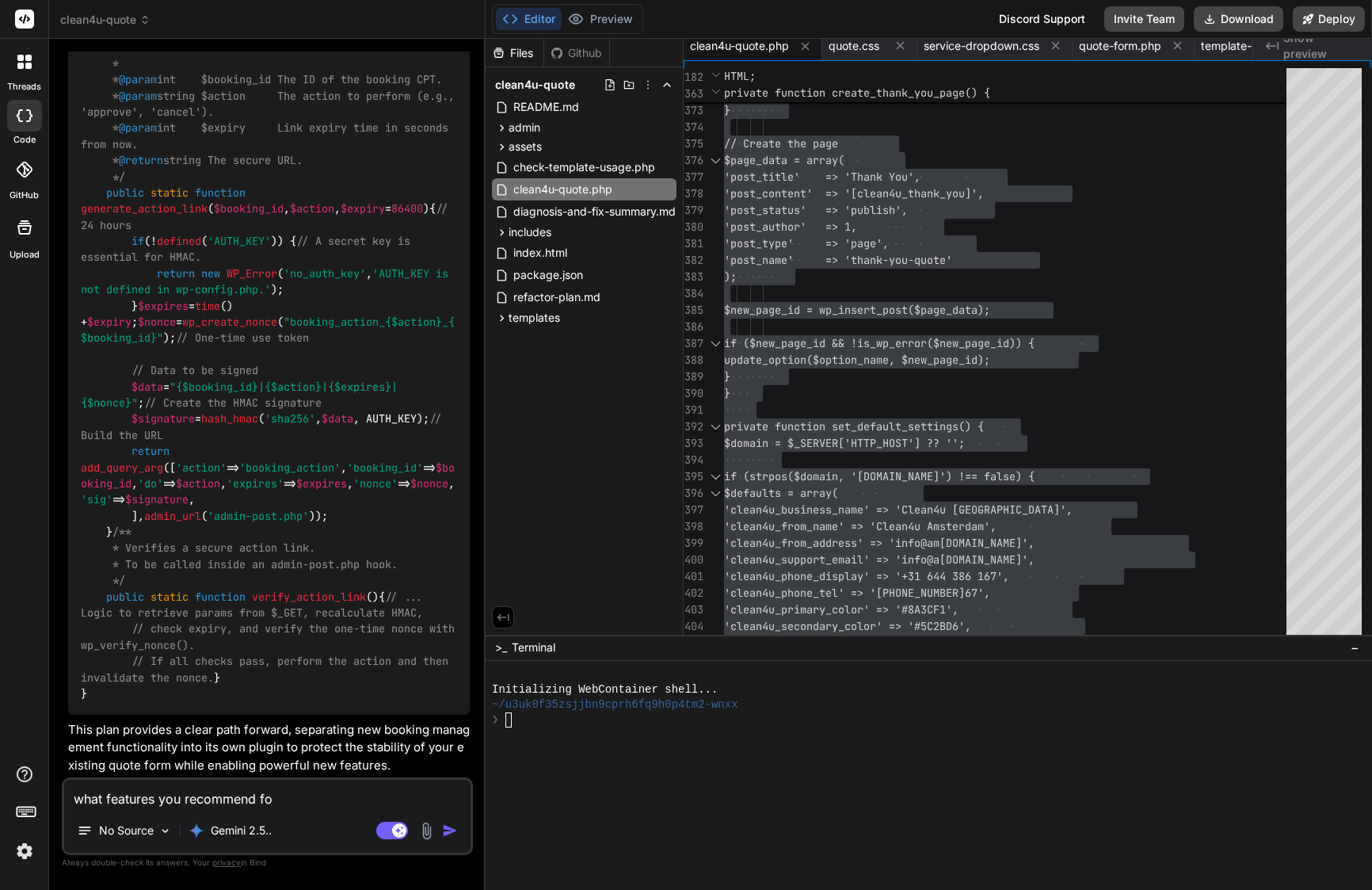
type textarea "x"
type textarea "what features you recommend"
type textarea "x"
type textarea "what features you recommend f"
type textarea "x"
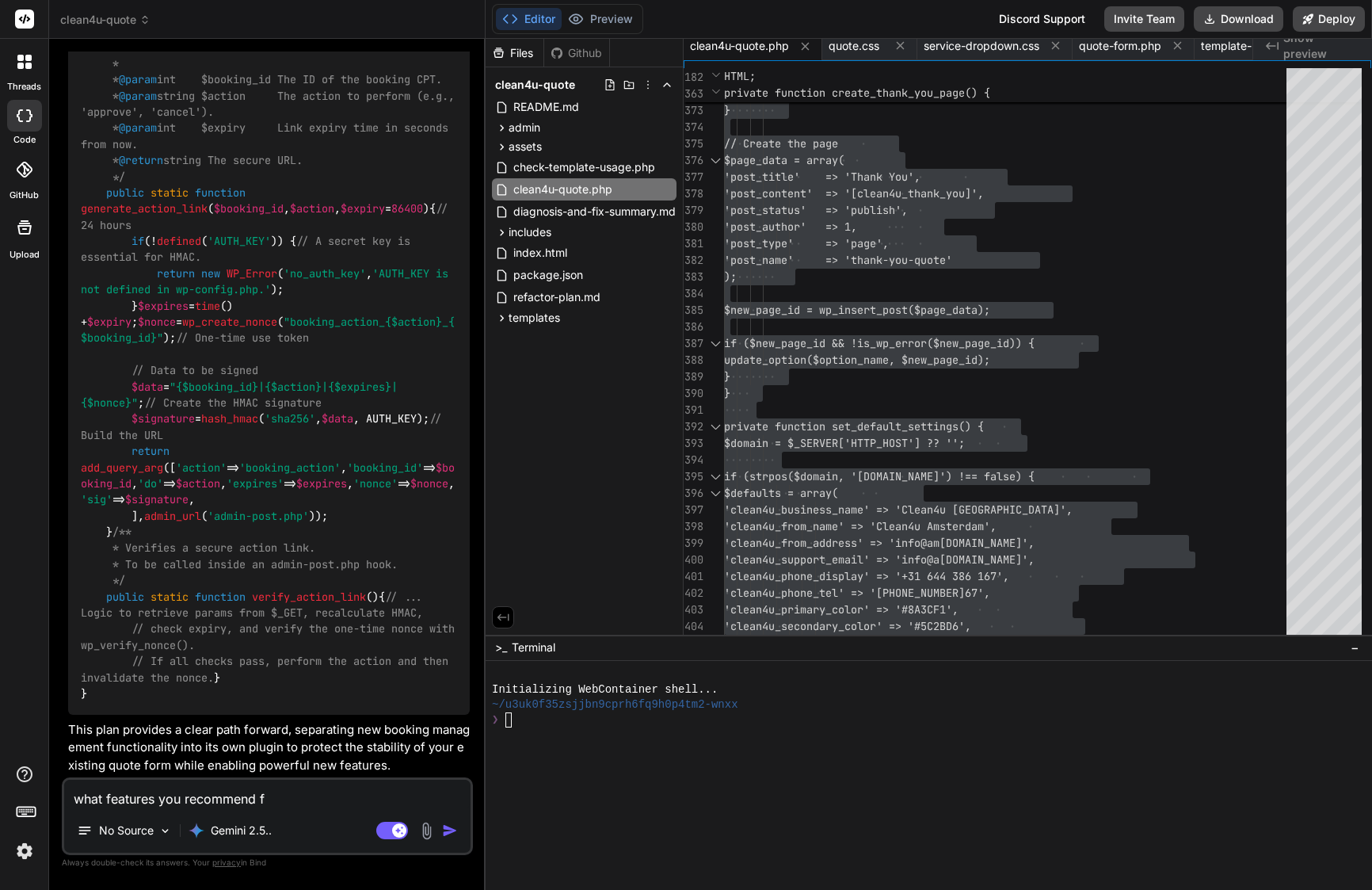
type textarea "what features you recommend fo"
type textarea "x"
type textarea "what features you recommend for"
type textarea "x"
type textarea "what features you recommend for"
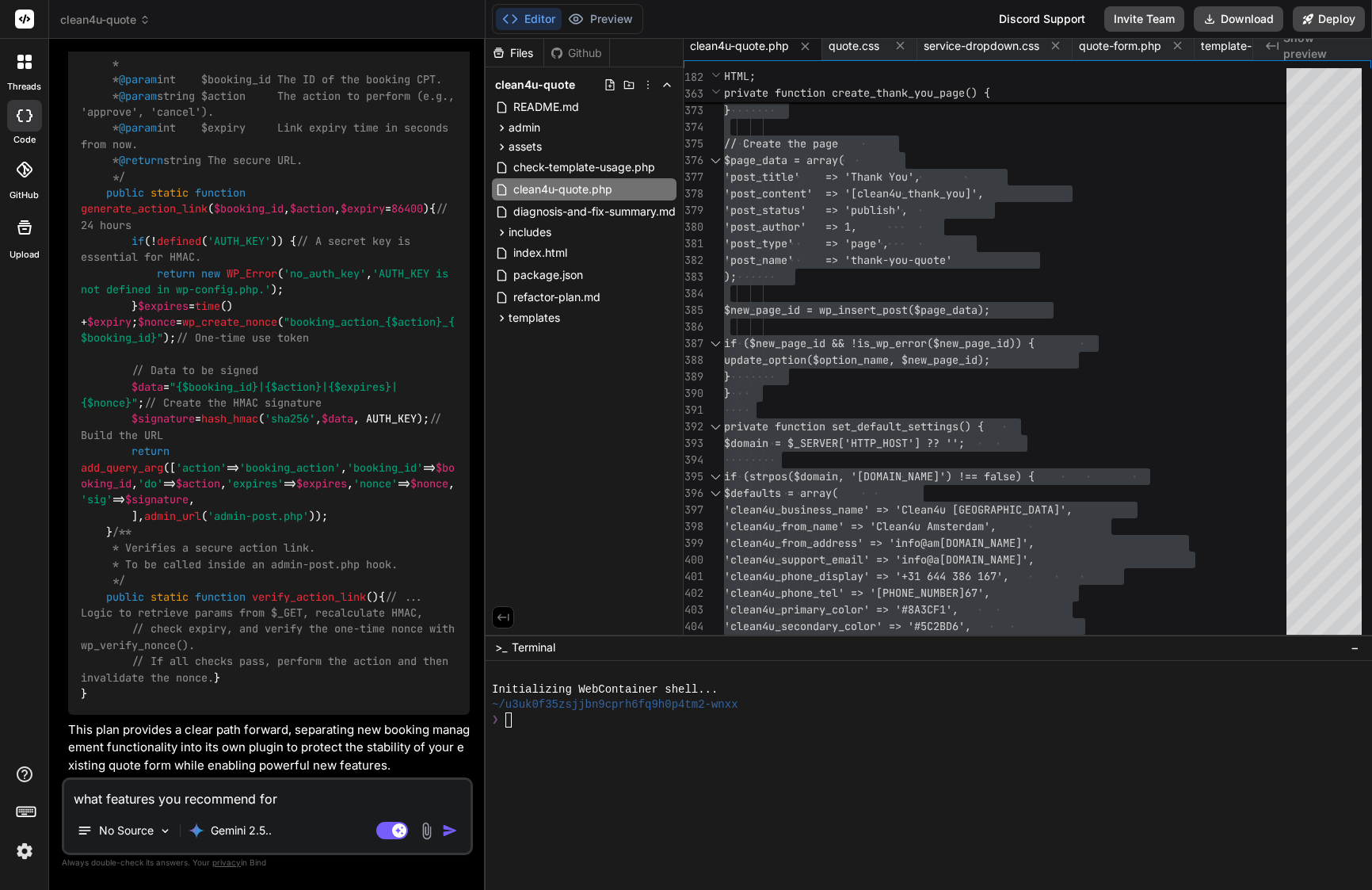
type textarea "x"
type textarea "what features you recommend for t"
type textarea "x"
type textarea "what features you recommend for th"
type textarea "x"
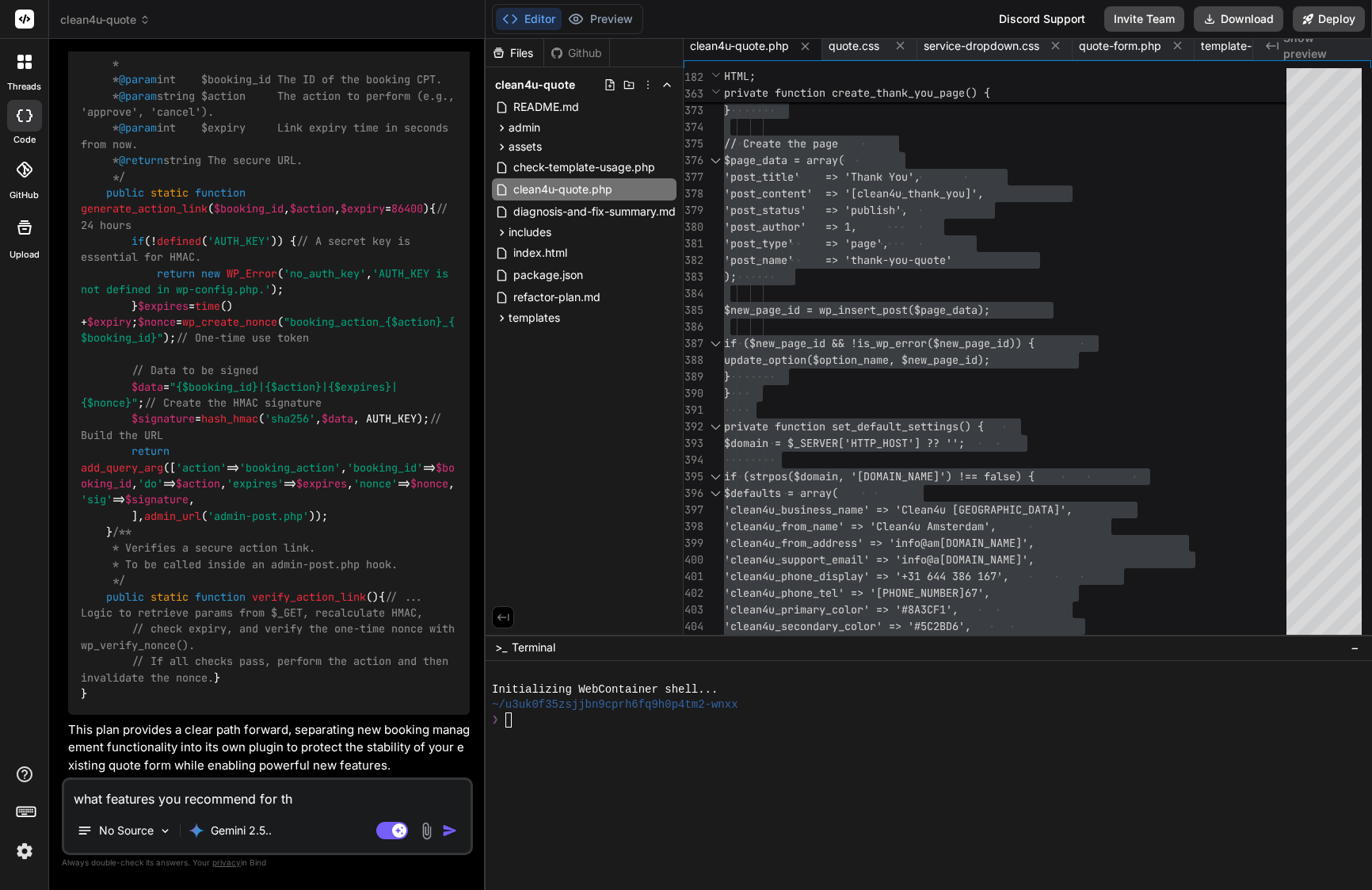
type textarea "what features you recommend for thi"
type textarea "x"
type textarea "what features you recommend for this"
type textarea "x"
type textarea "what features you recommend for this"
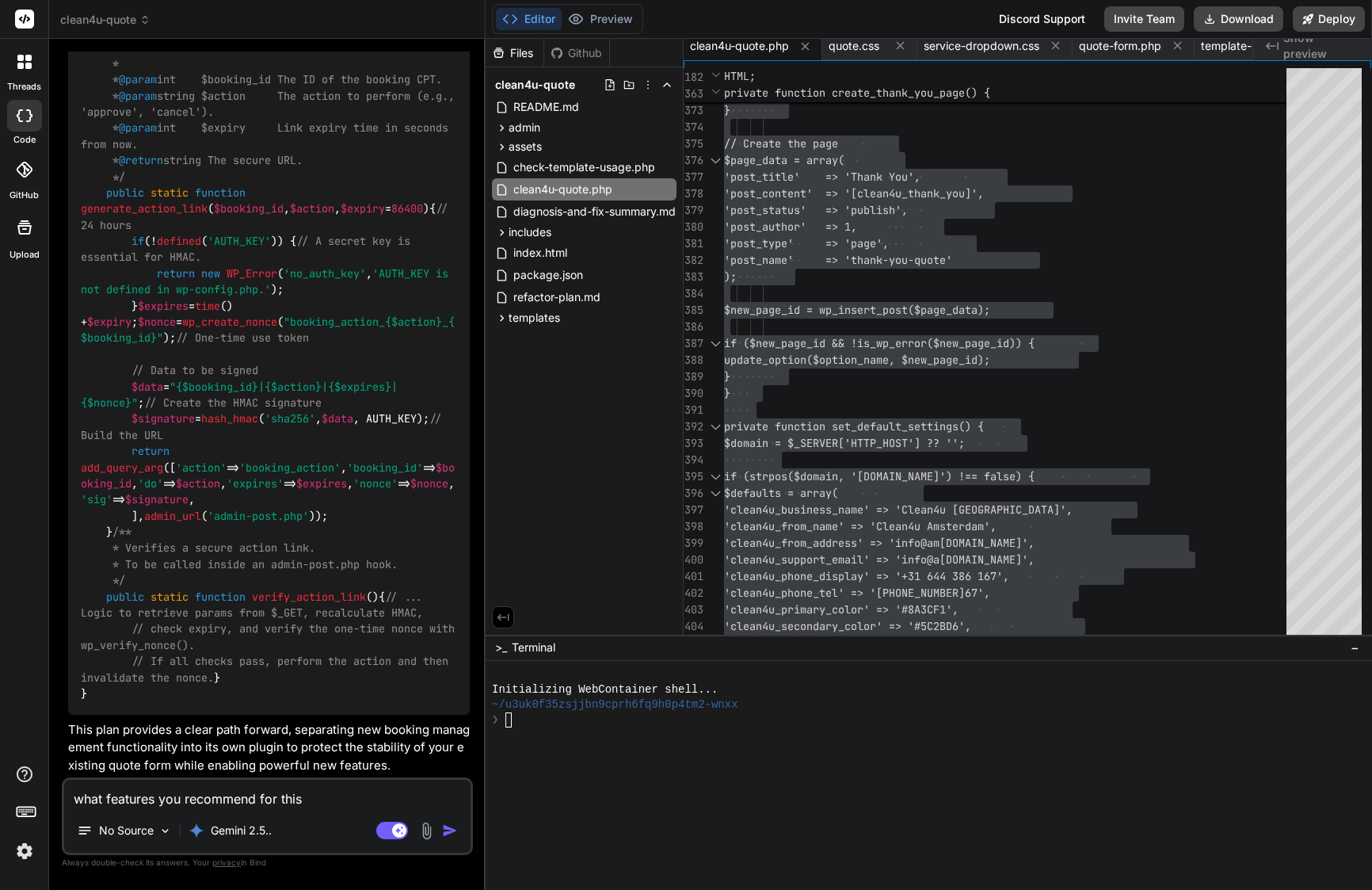
type textarea "x"
type textarea "what features you recommend for this p"
type textarea "x"
type textarea "what features you recommend for this pl"
type textarea "x"
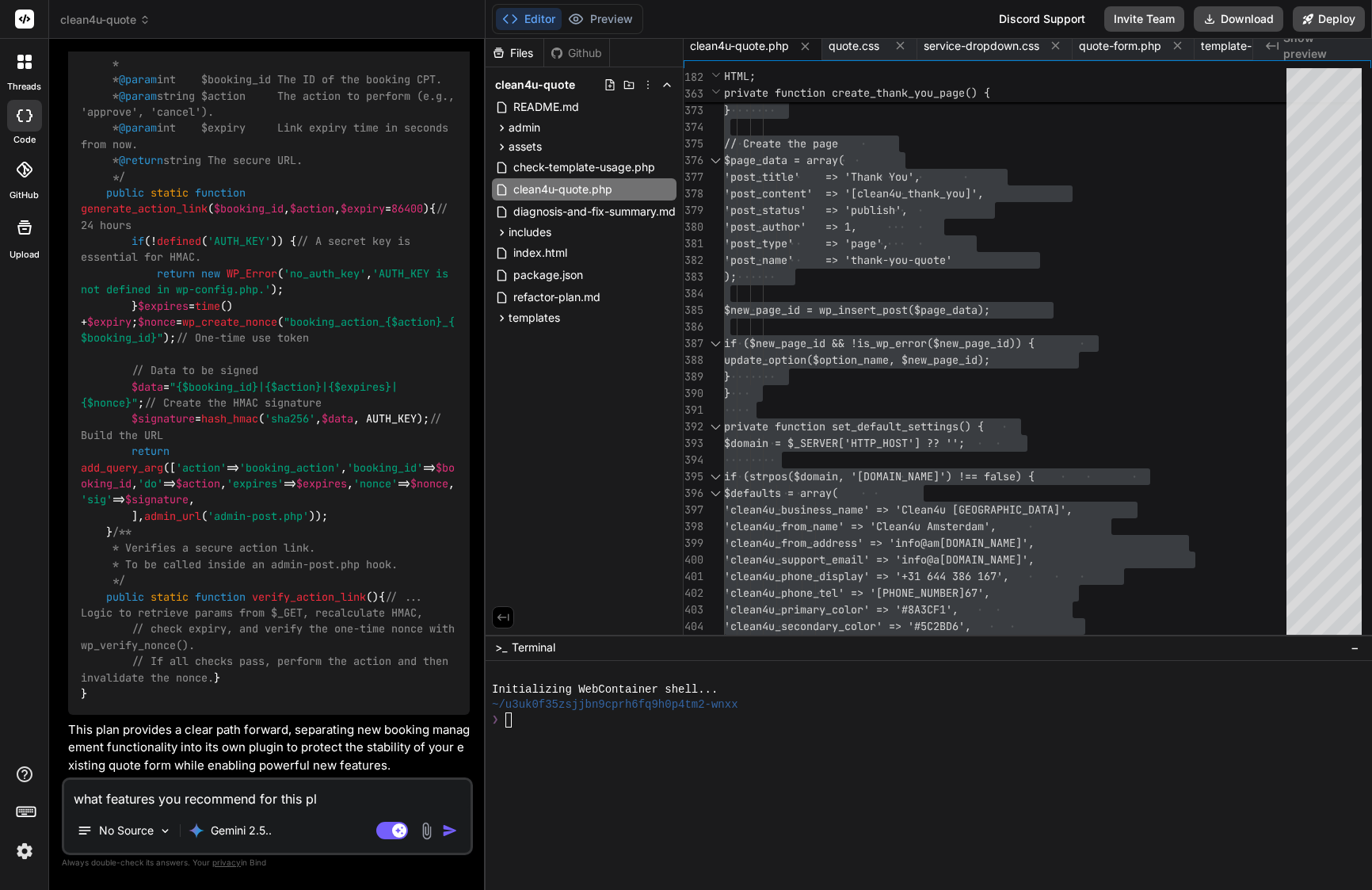
type textarea "what features you recommend for this plu"
type textarea "x"
type textarea "what features you recommend for this plug"
type textarea "x"
type textarea "what features you recommend for this plugi"
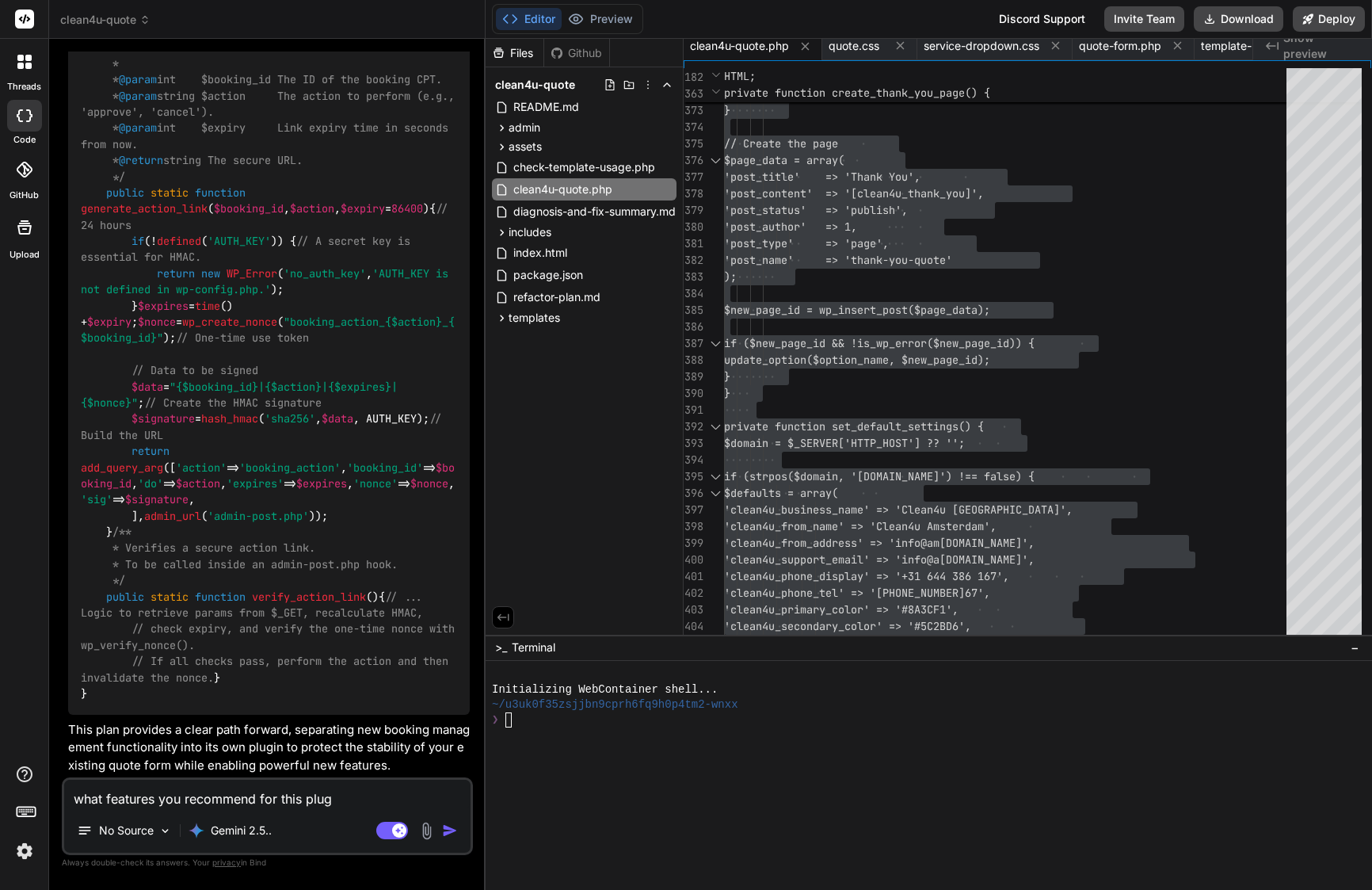
type textarea "x"
type textarea "what features you recommend for this plugin"
type textarea "x"
type textarea "what features you recommend for this plugin"
type textarea "x"
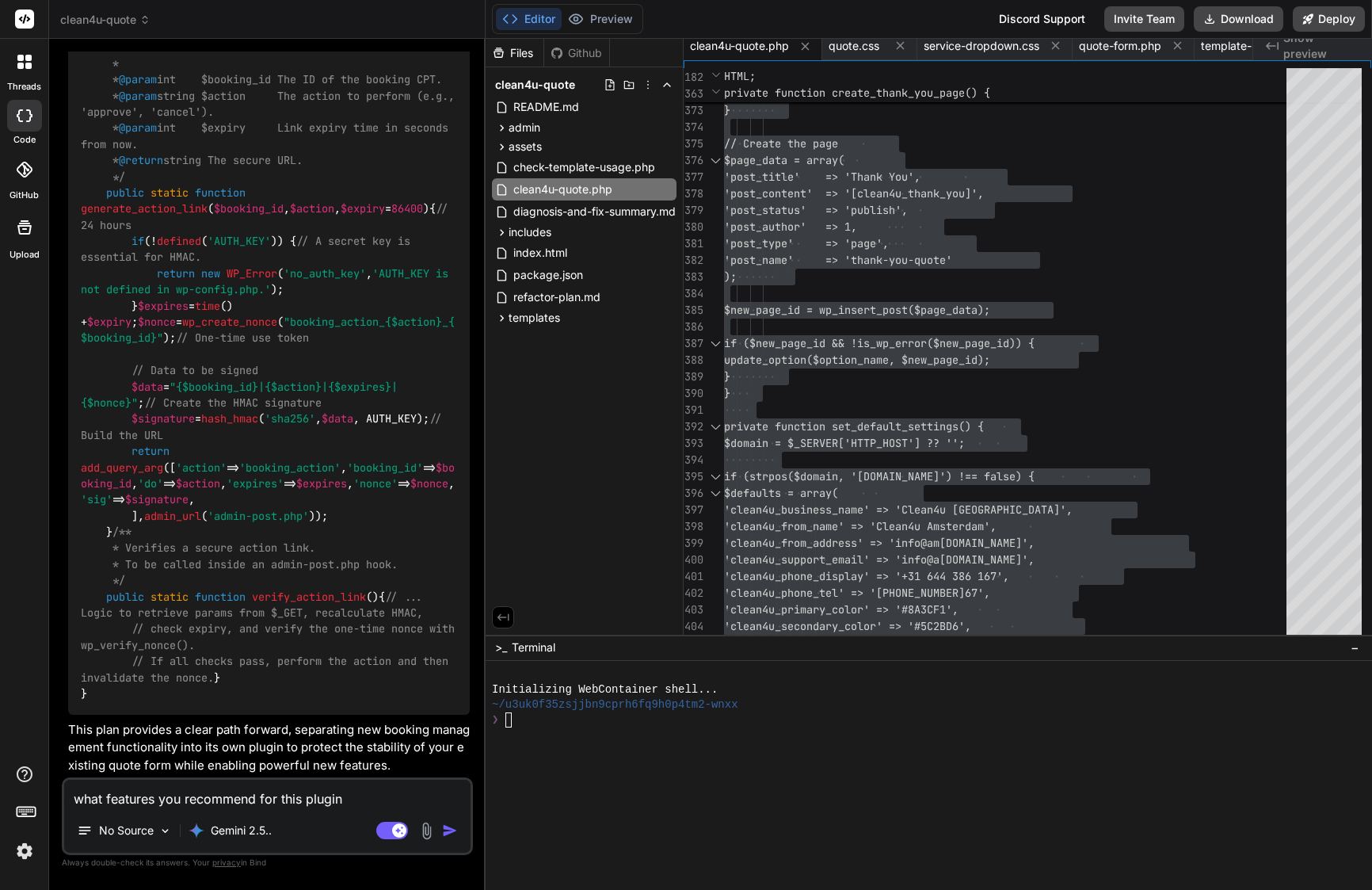
type textarea "what features you recommend for this plugin a"
type textarea "x"
type textarea "what features you recommend for this plugin an"
type textarea "x"
type textarea "what features you recommend for this plugin and"
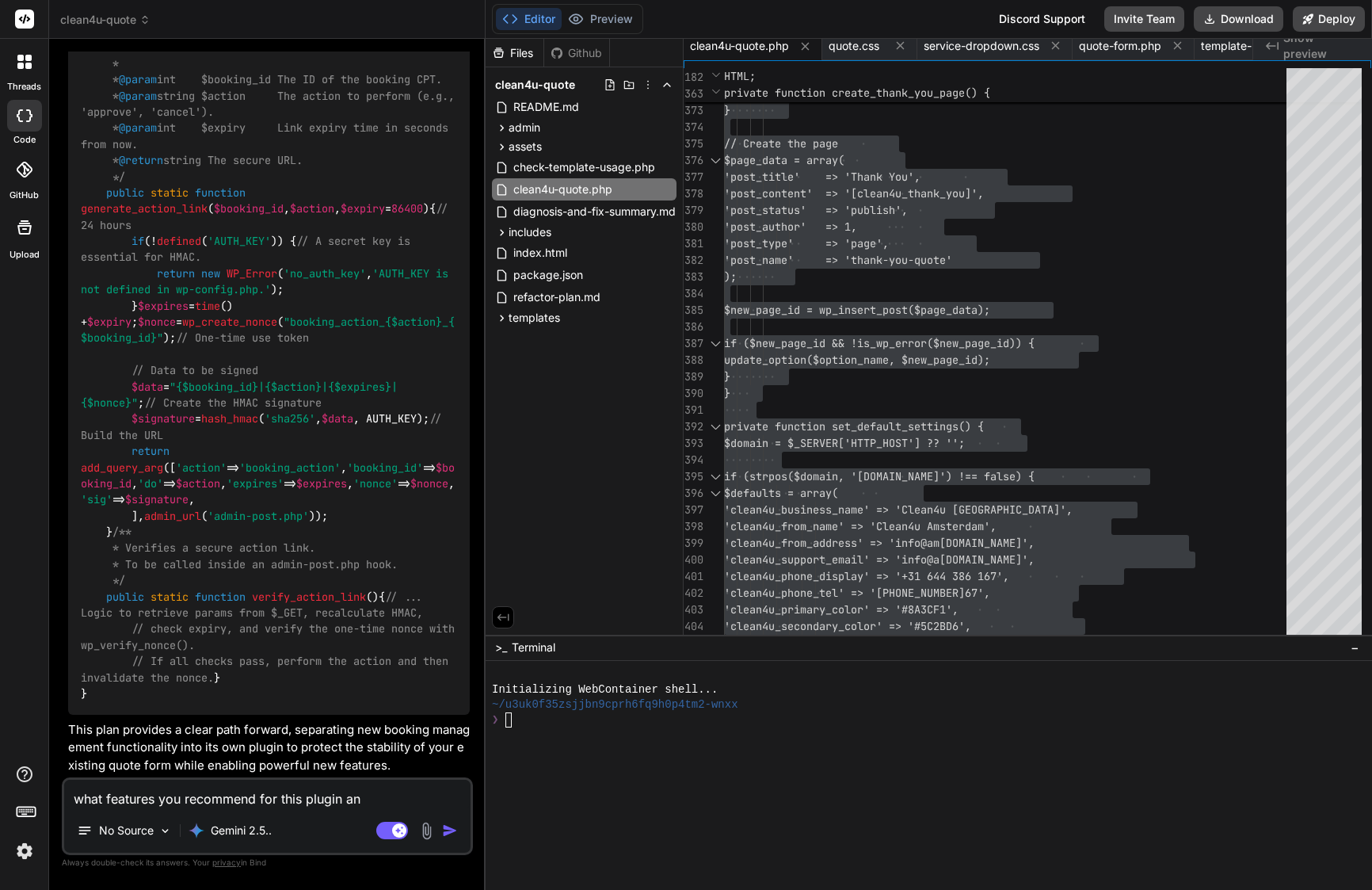
type textarea "x"
type textarea "what features you recommend for this plugin and"
type textarea "x"
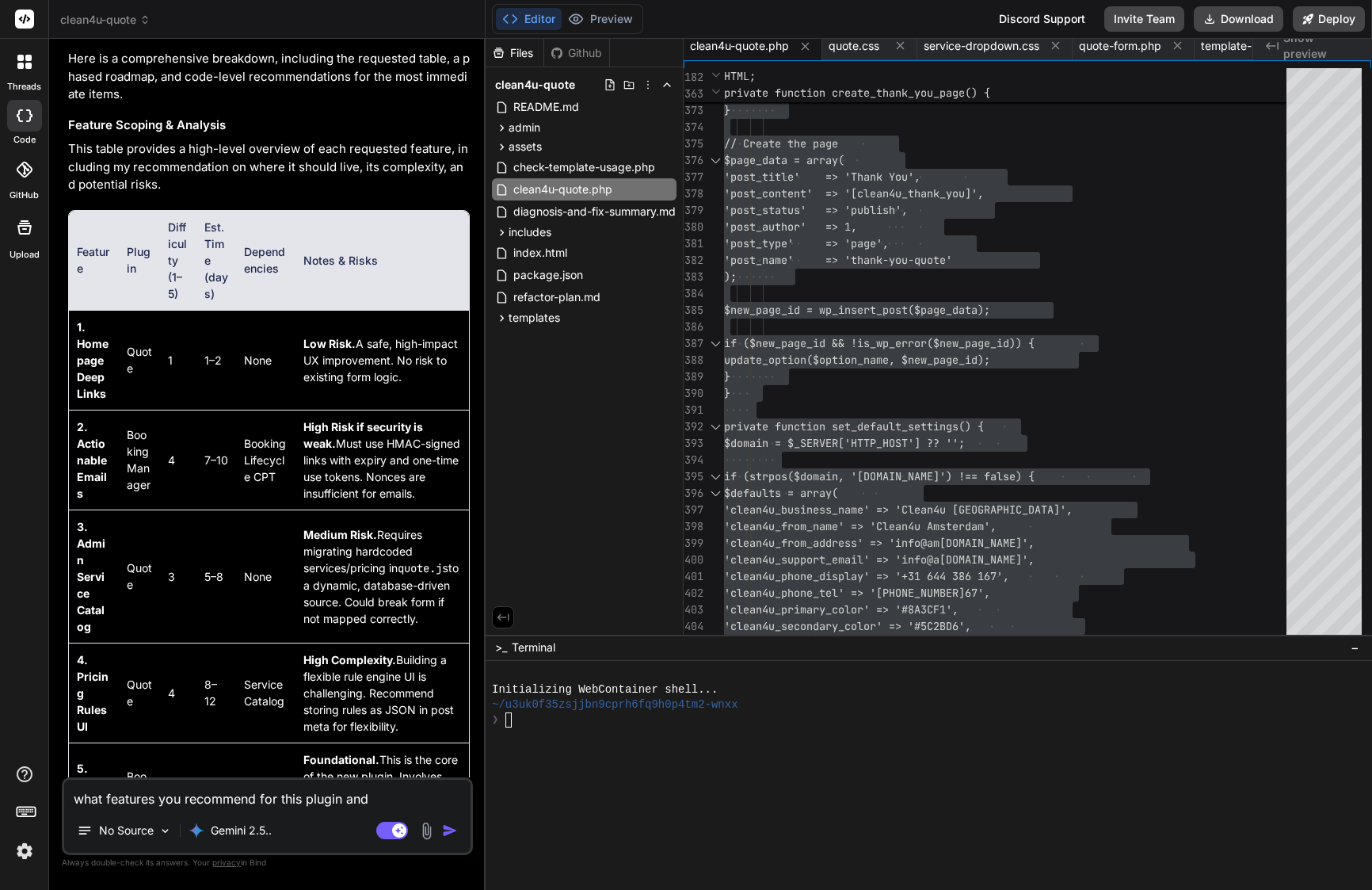
scroll to position [37389, 0]
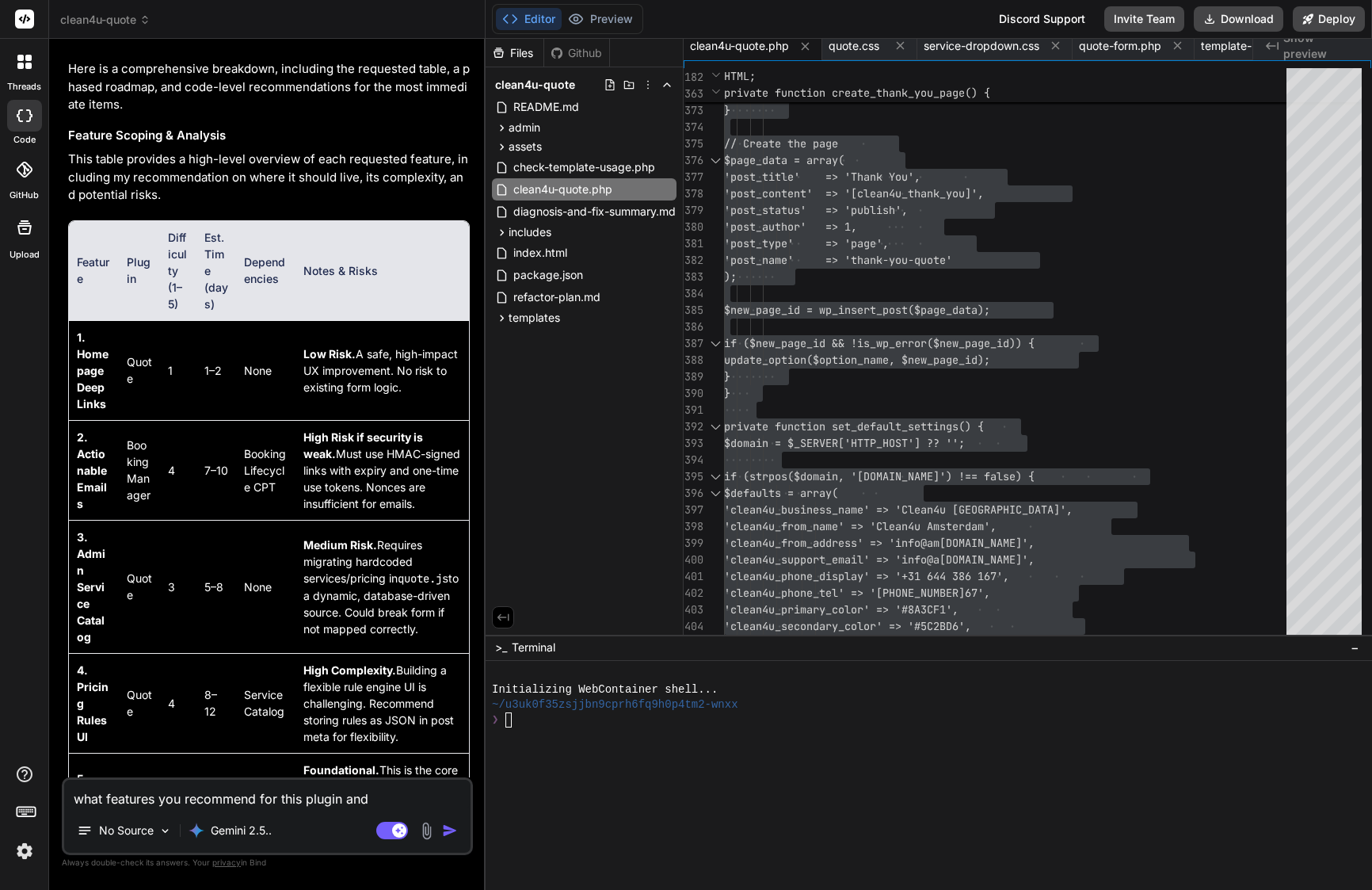
type textarea "what features you recommend for this plugin and n"
type textarea "x"
type textarea "what features you recommend for this plugin and ne"
type textarea "x"
type textarea "what features you recommend for this plugin and new"
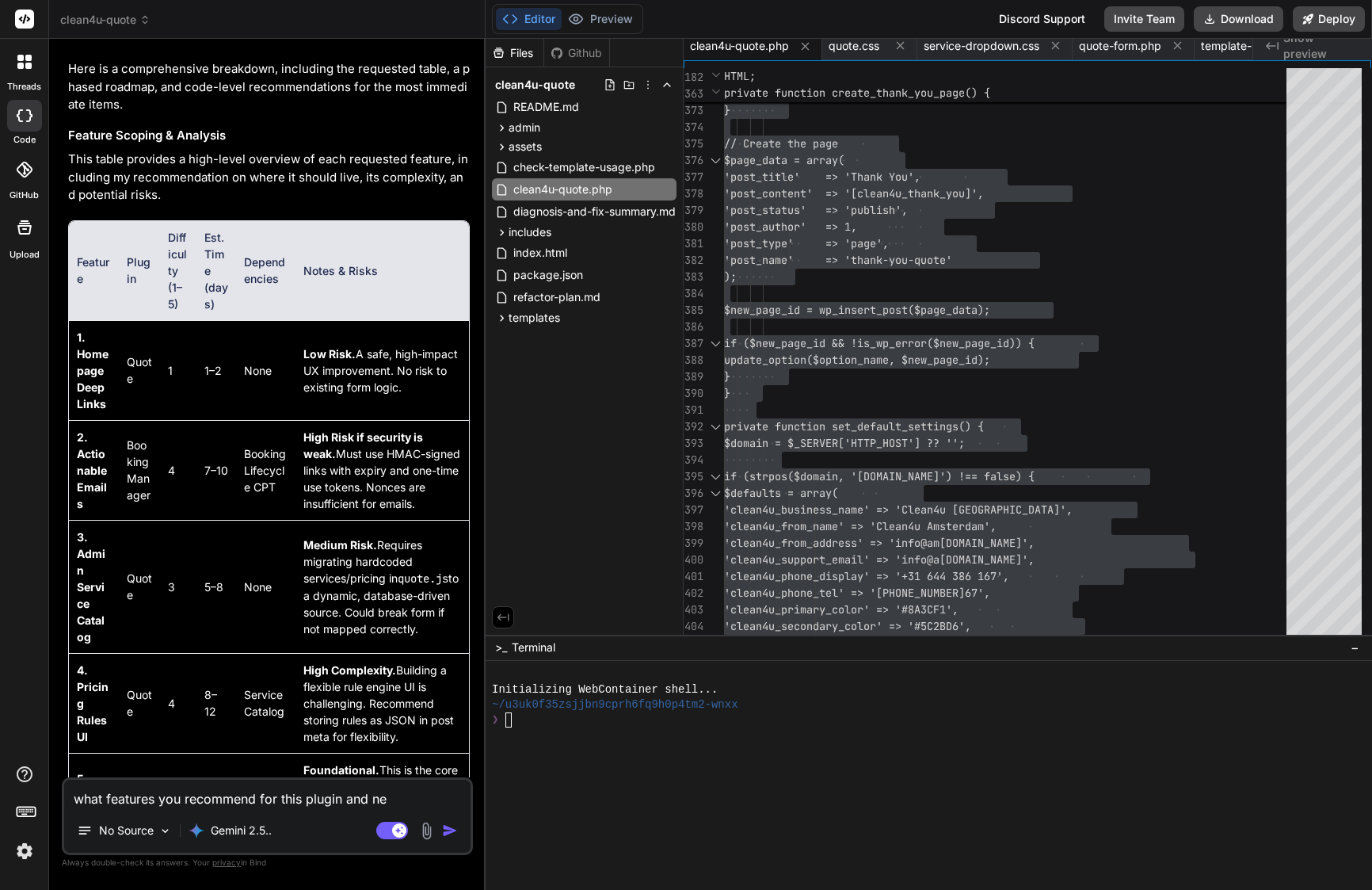
type textarea "x"
type textarea "what features you recommend for this plugin and new"
type textarea "x"
type textarea "what features you recommend for this plugin and new p"
type textarea "x"
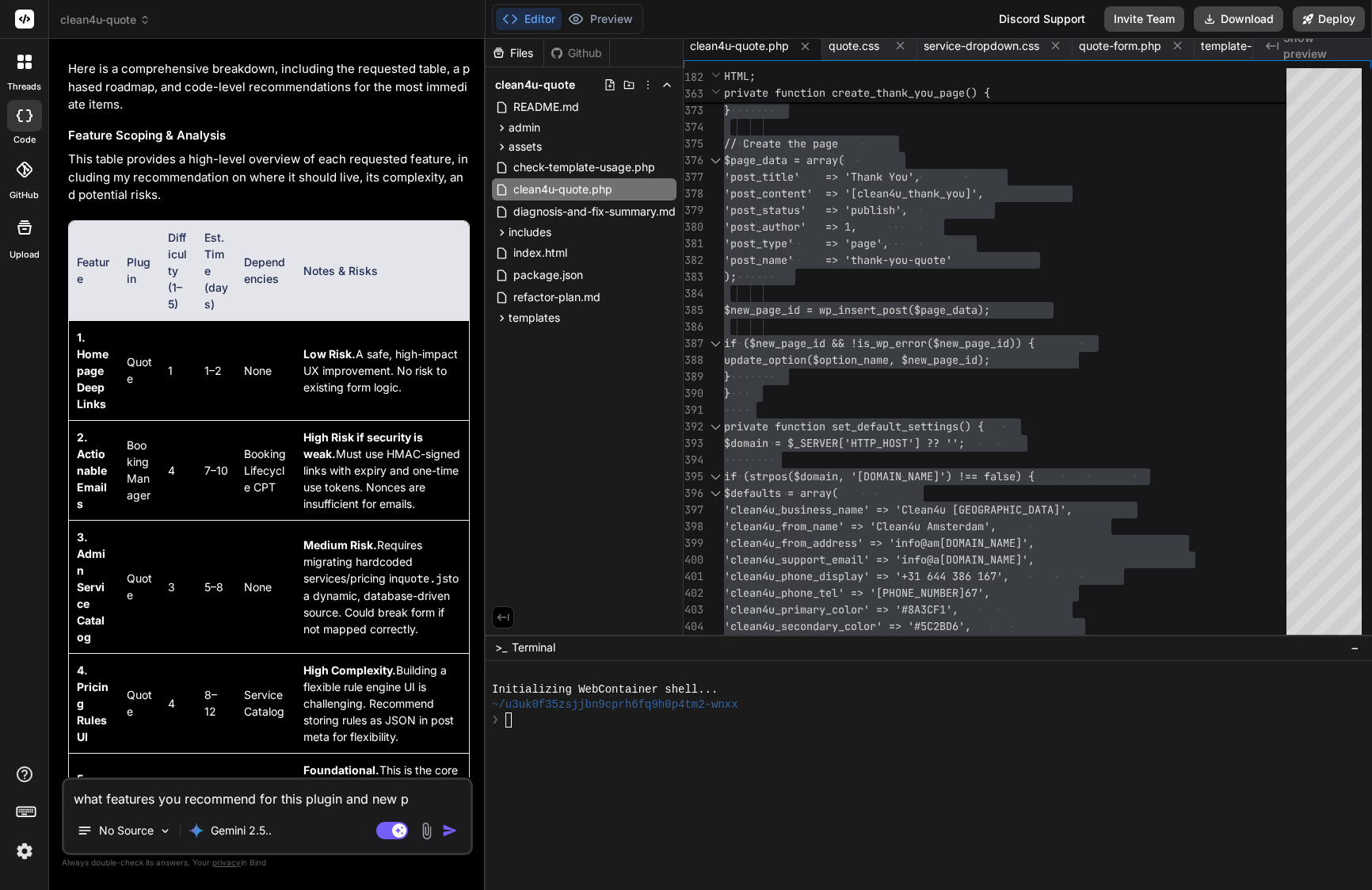
type textarea "what features you recommend for this plugin and new pl"
type textarea "x"
type textarea "what features you recommend for this plugin and new plu"
type textarea "x"
type textarea "what features you recommend for this plugin and new plug"
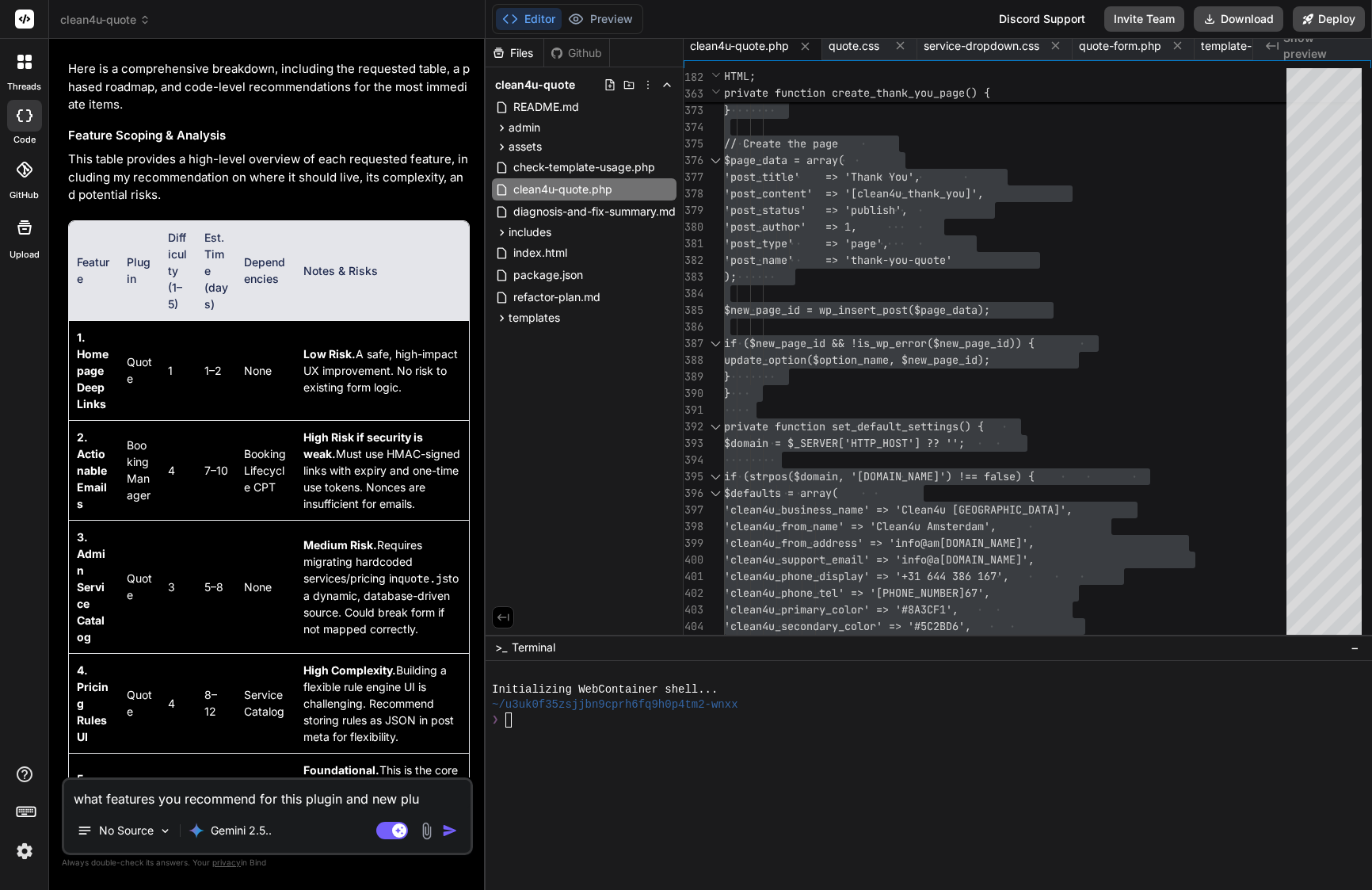
type textarea "x"
type textarea "what features you recommend for this plugin and new plugi"
type textarea "x"
type textarea "what features you recommend for this plugin and new plugin"
type textarea "x"
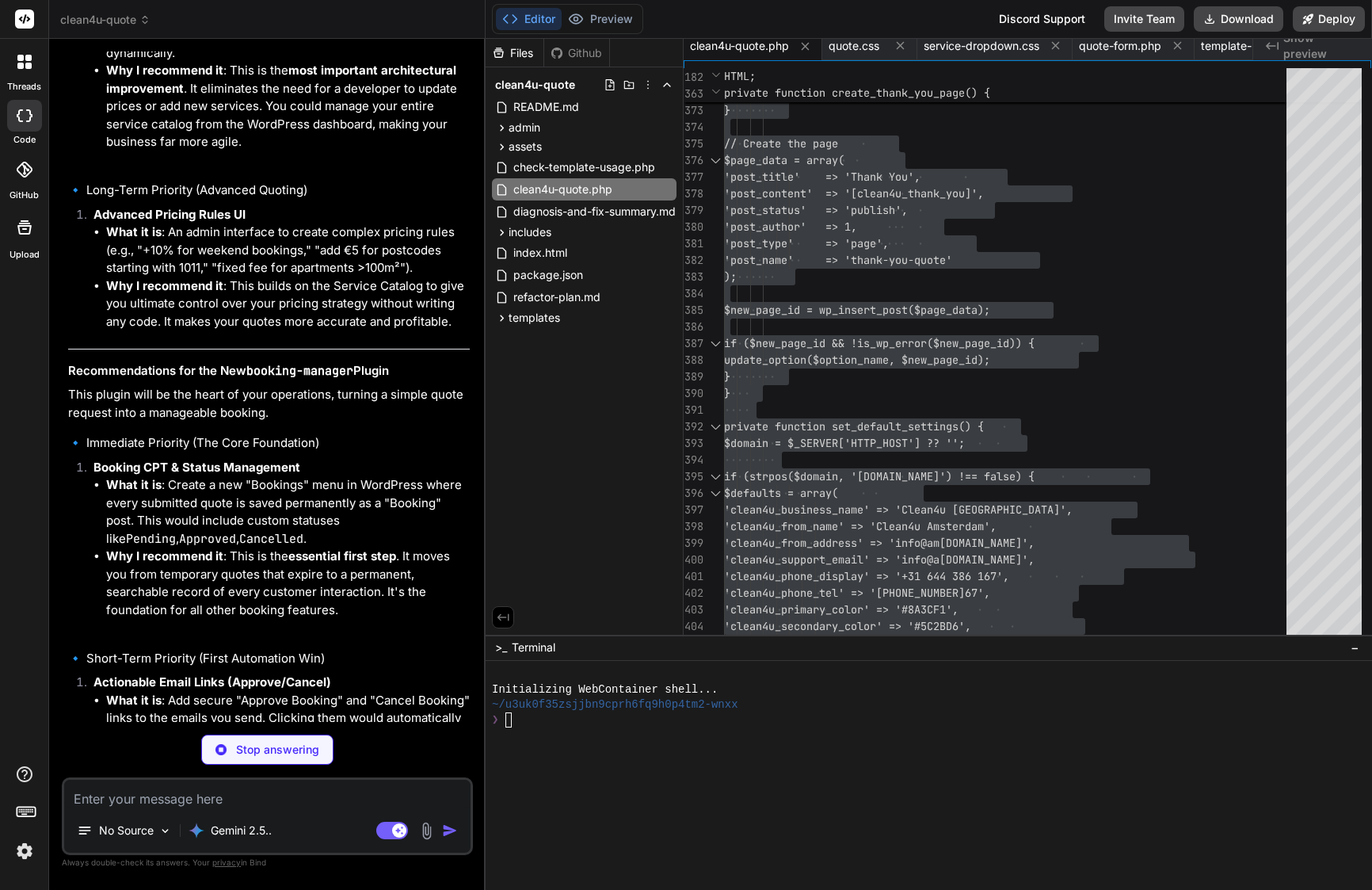
scroll to position [43295, 0]
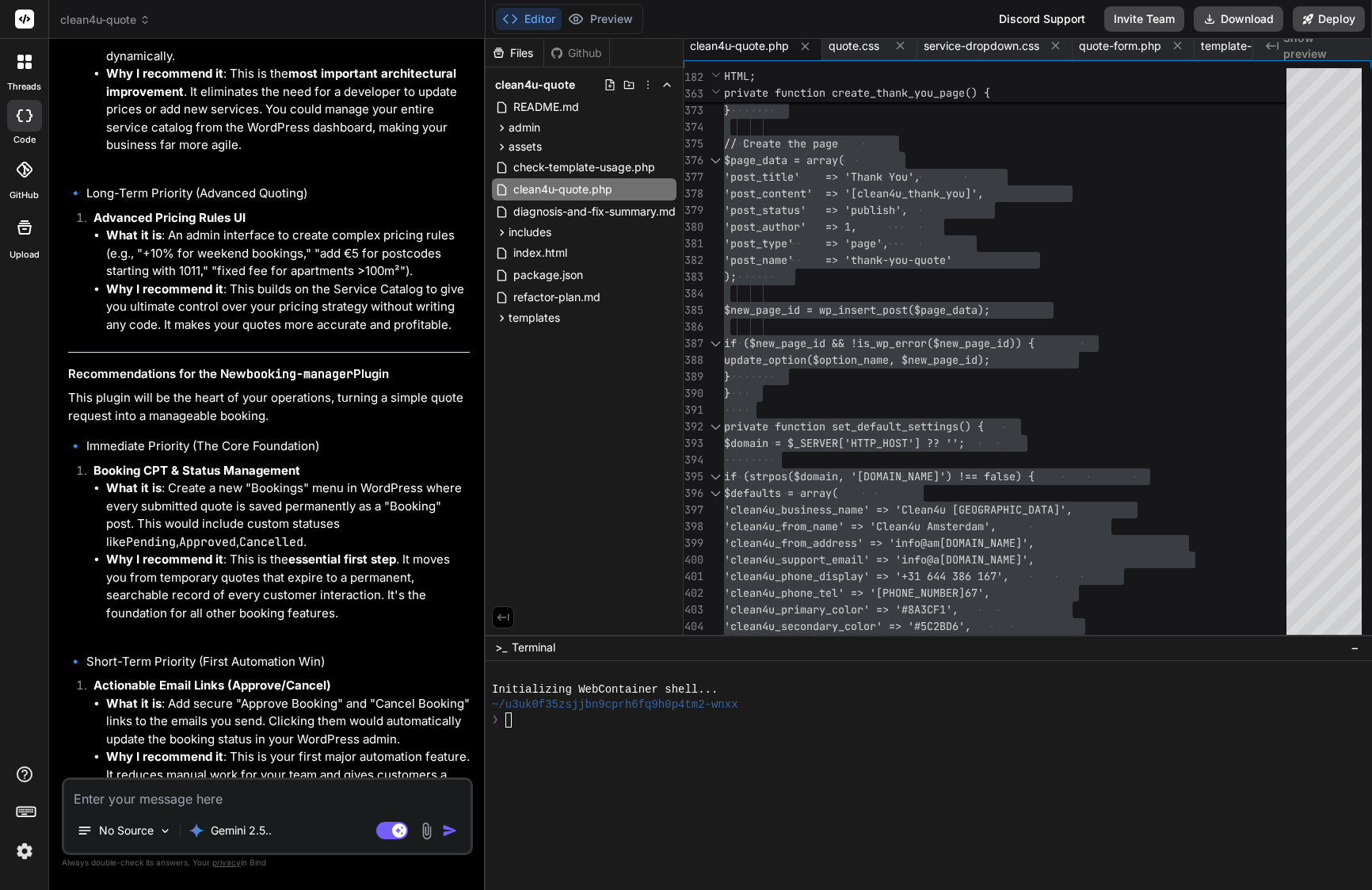
type textarea "x"
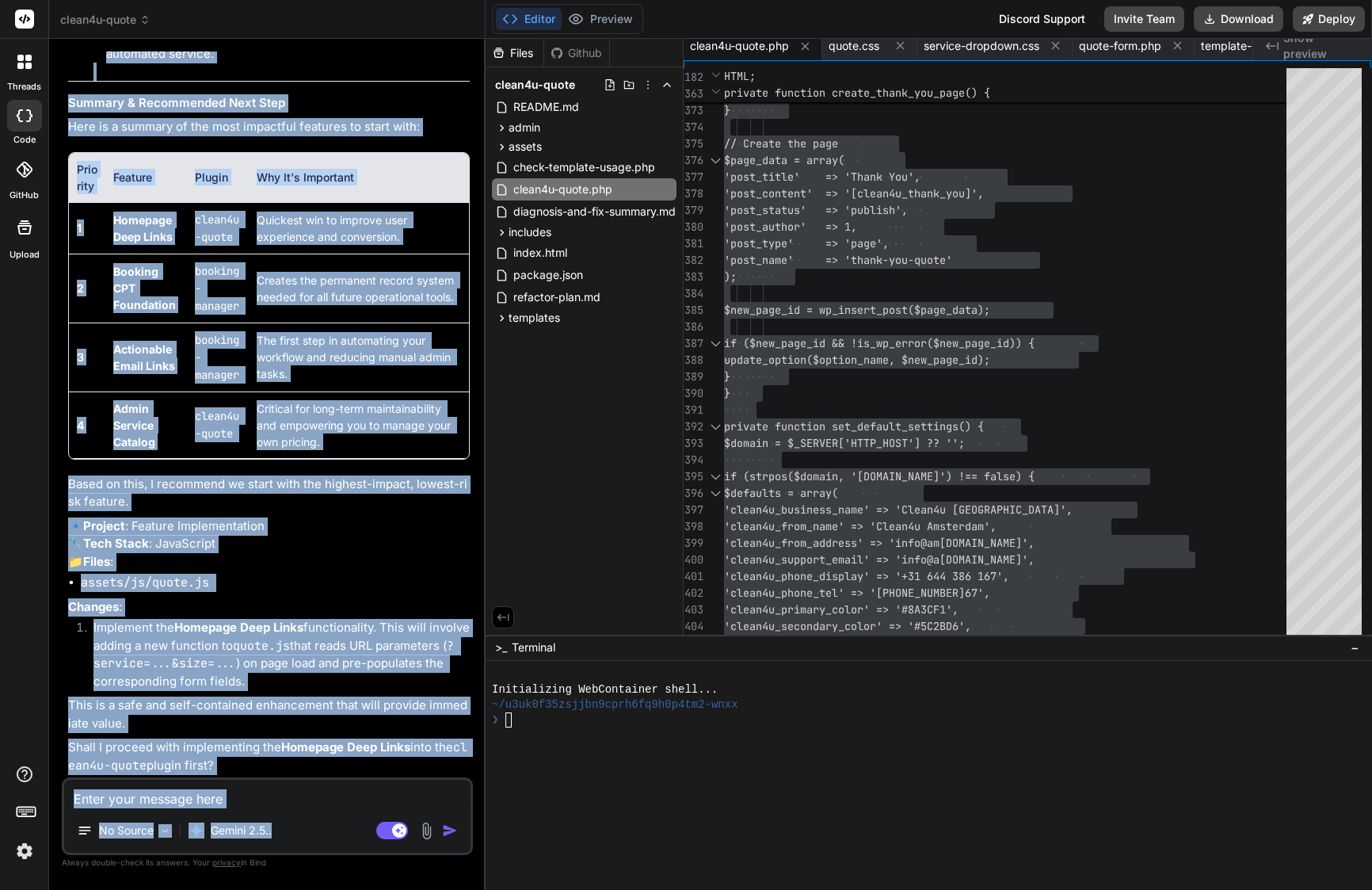
scroll to position [44756, 0]
drag, startPoint x: 96, startPoint y: 365, endPoint x: 301, endPoint y: 762, distance: 446.8
click at [301, 762] on div "You Bind AI Of course. You've correctly identified the CSS specificity issue. R…" at bounding box center [269, 414] width 408 height 726
copy div "Lor ipsu dolorsit ame consectet adi elit seddoe tem inc utlabo Etdo MA Aliquaen…"
